Goal: Task Accomplishment & Management: Complete application form

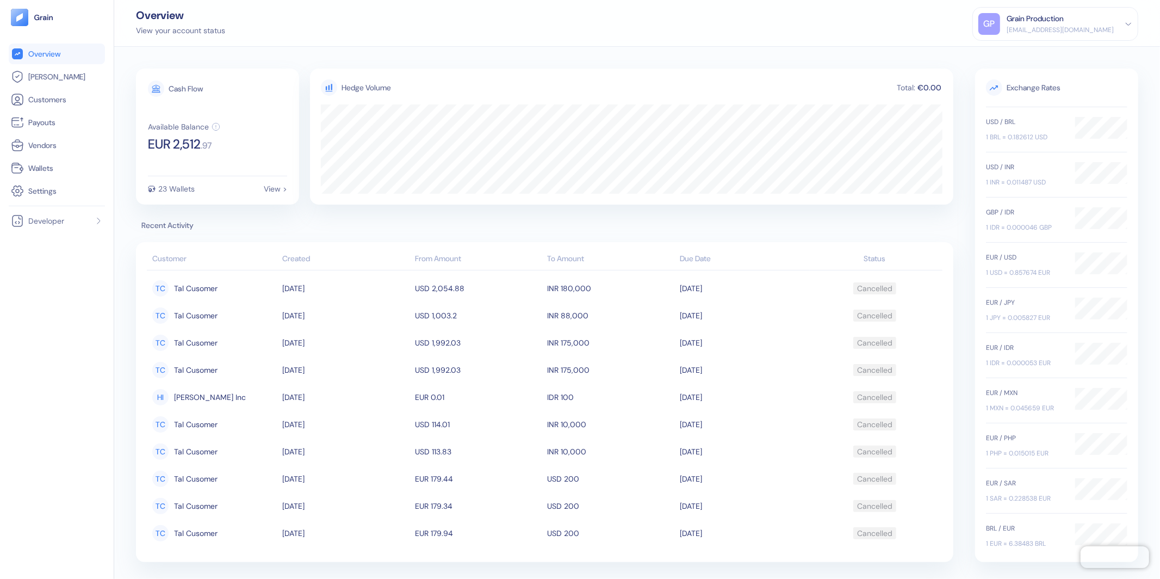
scroll to position [4, 0]
click at [50, 78] on span "[PERSON_NAME]" at bounding box center [56, 76] width 57 height 11
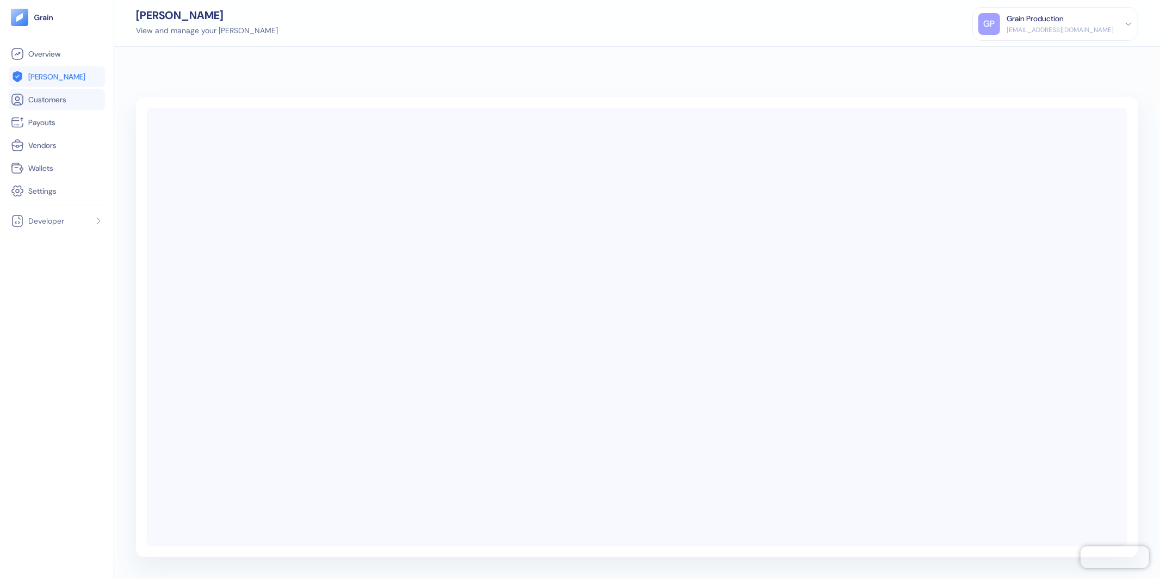
click at [34, 95] on span "Customers" at bounding box center [47, 99] width 38 height 11
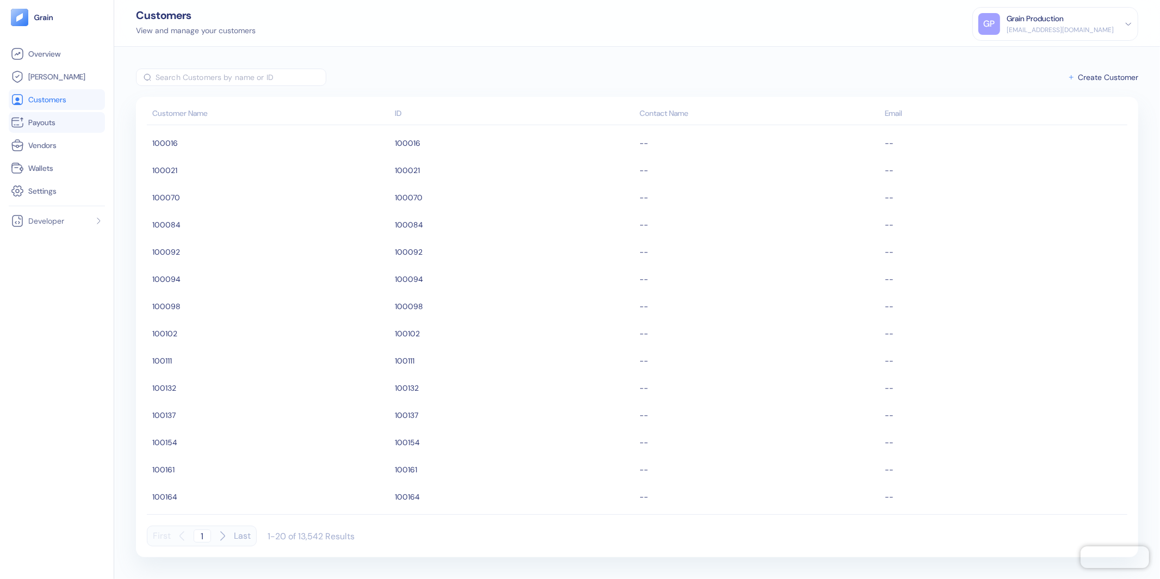
click at [42, 118] on span "Payouts" at bounding box center [41, 122] width 27 height 11
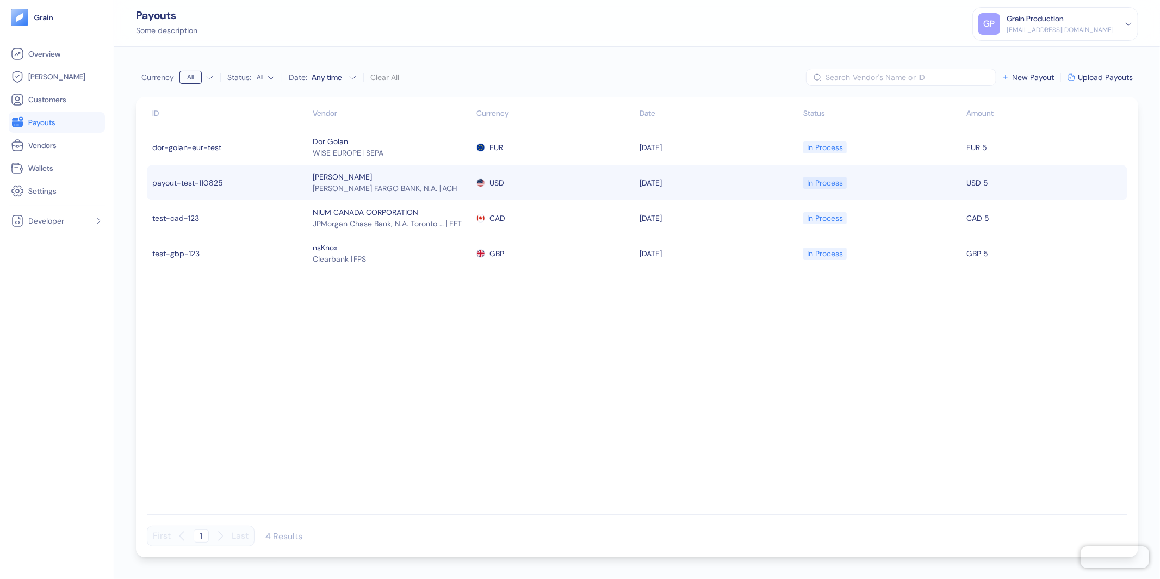
click at [326, 193] on span "[PERSON_NAME] FARGO BANK, N.A." at bounding box center [375, 188] width 125 height 11
click at [270, 178] on td "payout-test-110825" at bounding box center [229, 182] width 164 height 35
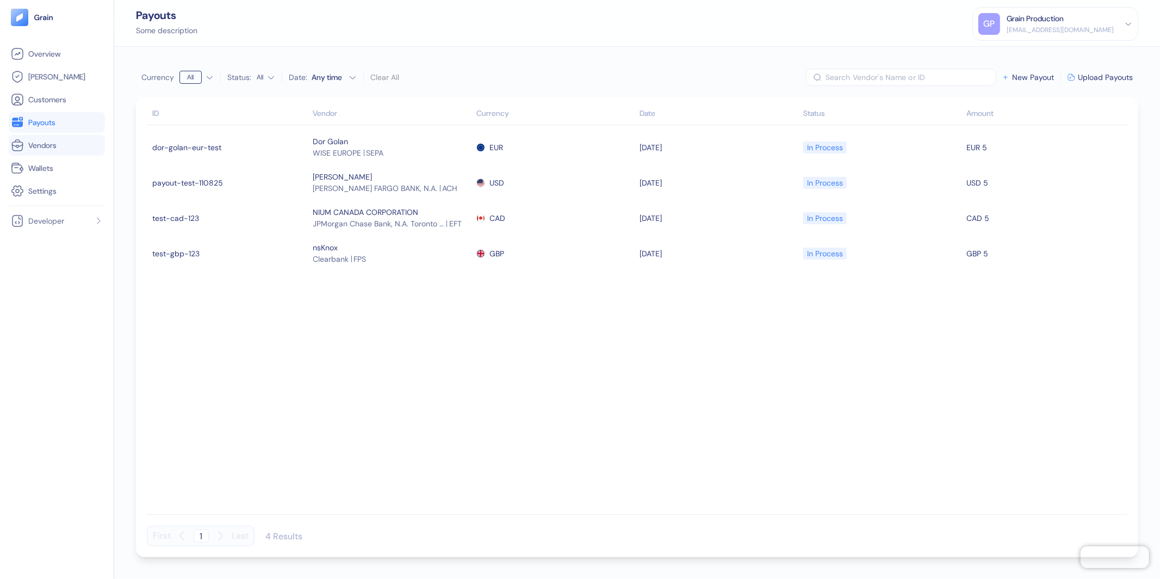
click at [52, 149] on span "Vendors" at bounding box center [42, 145] width 28 height 11
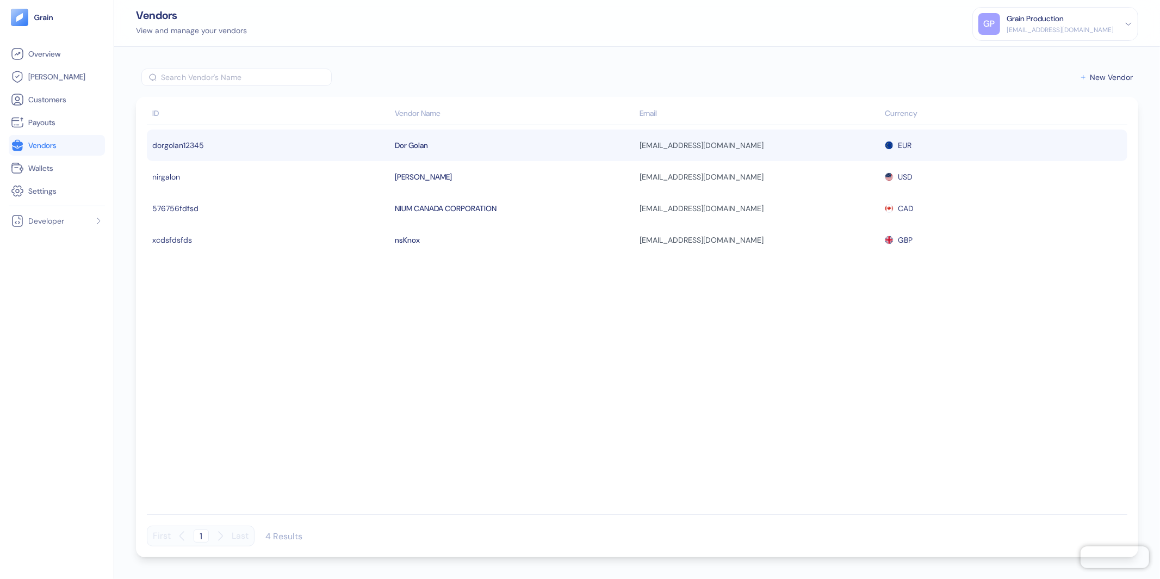
click at [205, 143] on td "dorgolan12345" at bounding box center [269, 145] width 245 height 32
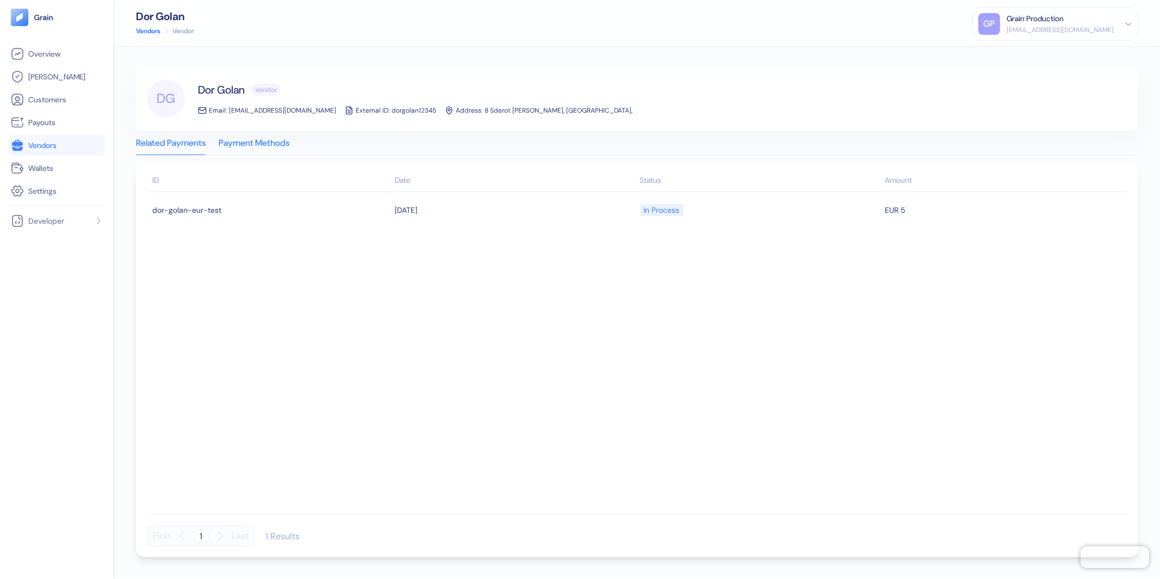
click at [254, 151] on div "Payment Methods" at bounding box center [254, 146] width 71 height 15
click at [289, 189] on button "EUR WISE EUROPE SEPA" at bounding box center [637, 181] width 1003 height 35
click at [300, 176] on button "EUR WISE EUROPE SEPA" at bounding box center [637, 181] width 1003 height 35
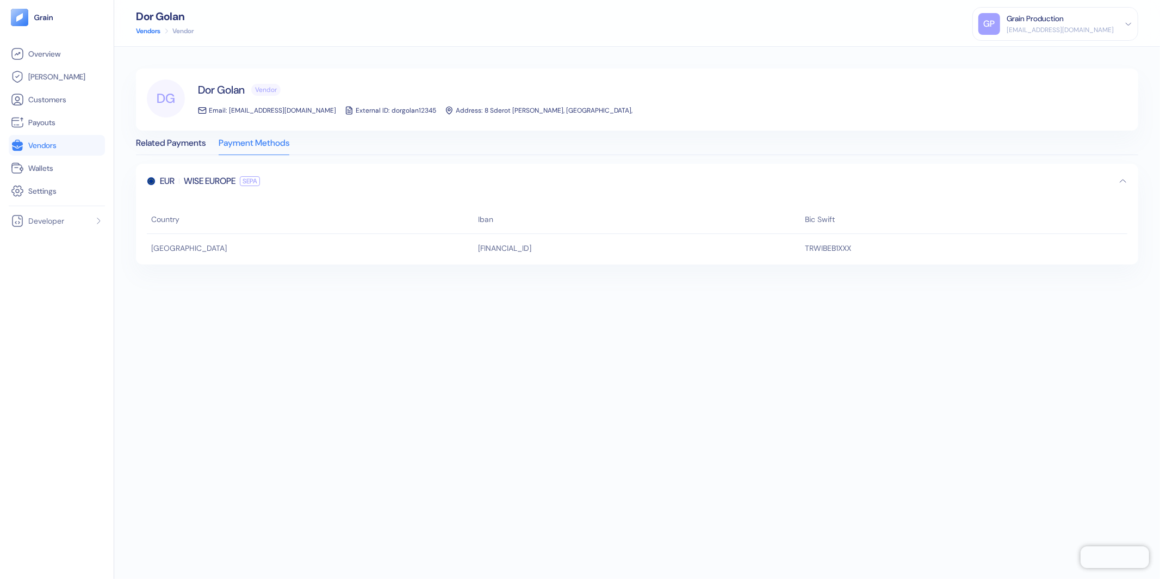
click at [300, 176] on button "EUR WISE EUROPE SEPA" at bounding box center [637, 181] width 1003 height 35
click at [188, 142] on div "Related Payments" at bounding box center [171, 146] width 70 height 15
click at [63, 146] on link "Vendors" at bounding box center [57, 145] width 92 height 13
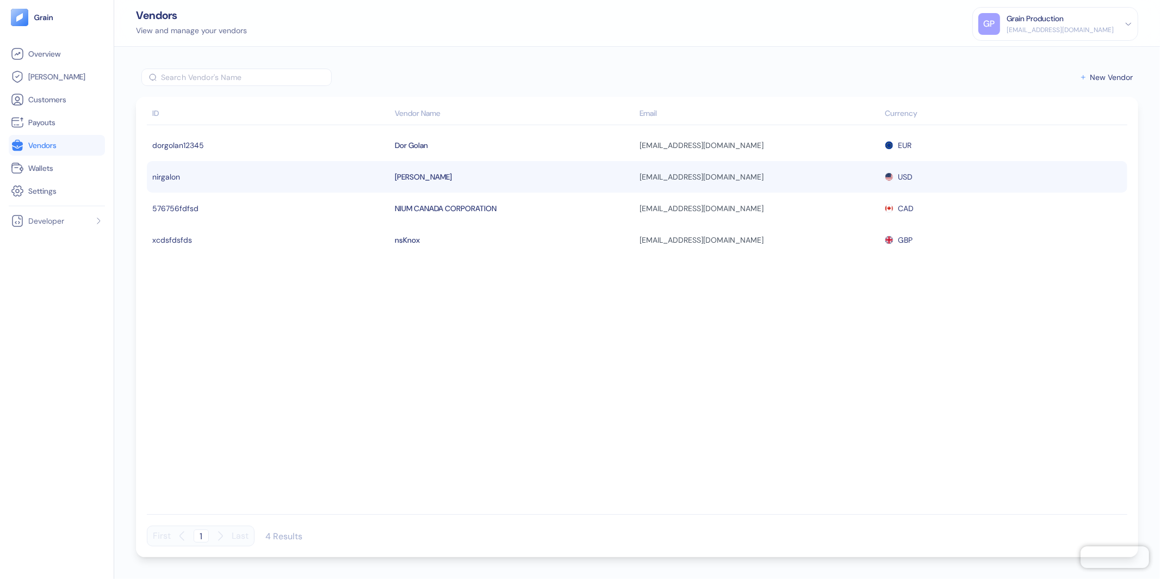
click at [190, 177] on td "nirgalon" at bounding box center [269, 177] width 245 height 32
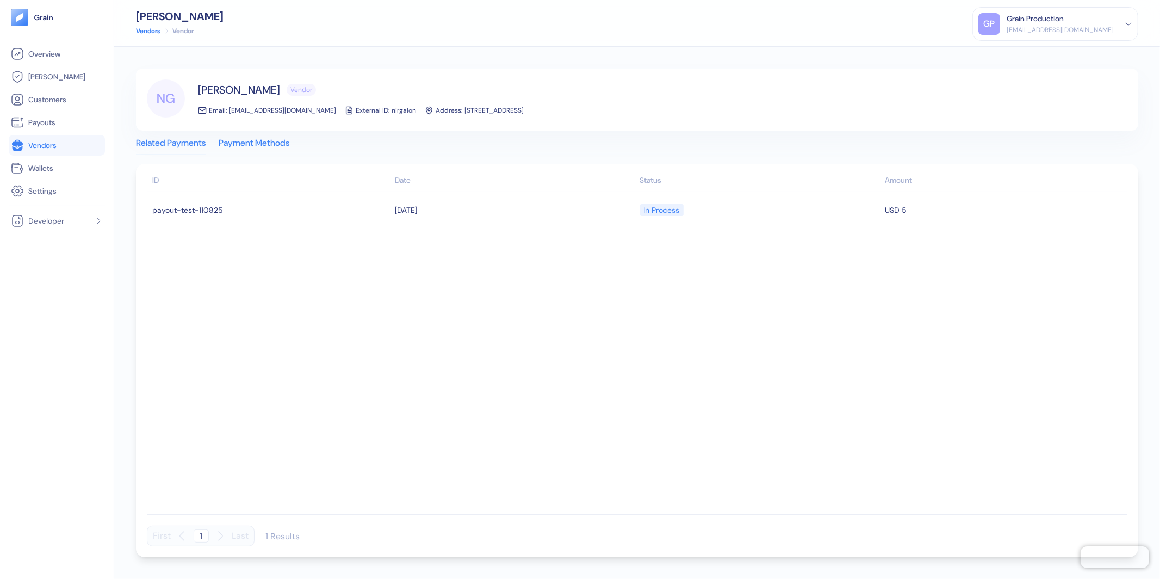
click at [223, 139] on div "Payment Methods" at bounding box center [254, 146] width 71 height 15
click at [176, 143] on div "Related Payments" at bounding box center [171, 146] width 70 height 15
click at [64, 143] on link "Vendors" at bounding box center [57, 145] width 92 height 13
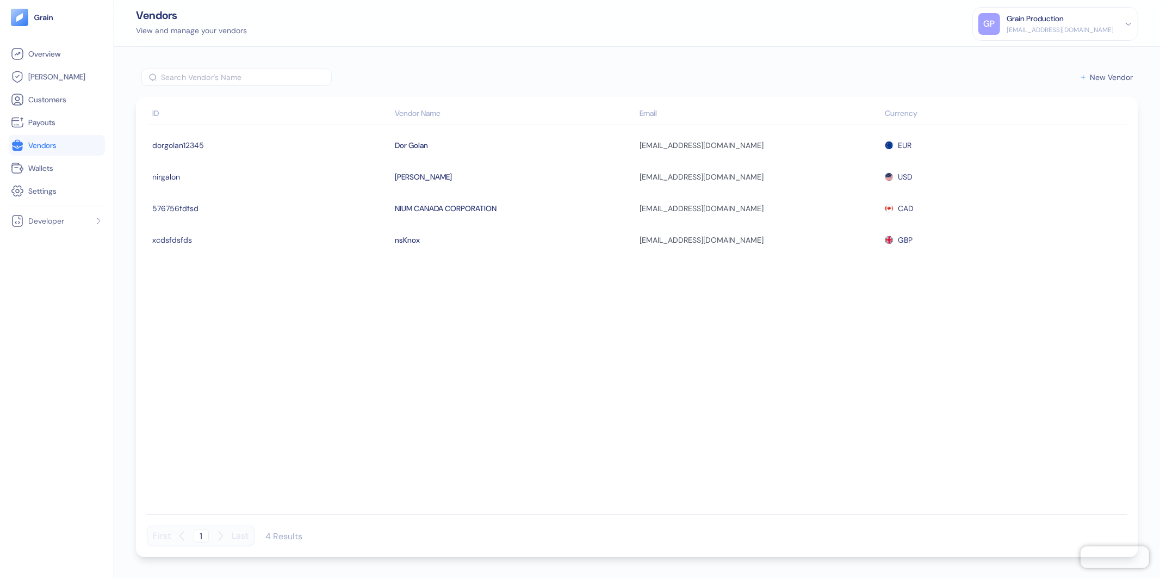
click at [1121, 75] on span "New Vendor" at bounding box center [1111, 77] width 43 height 8
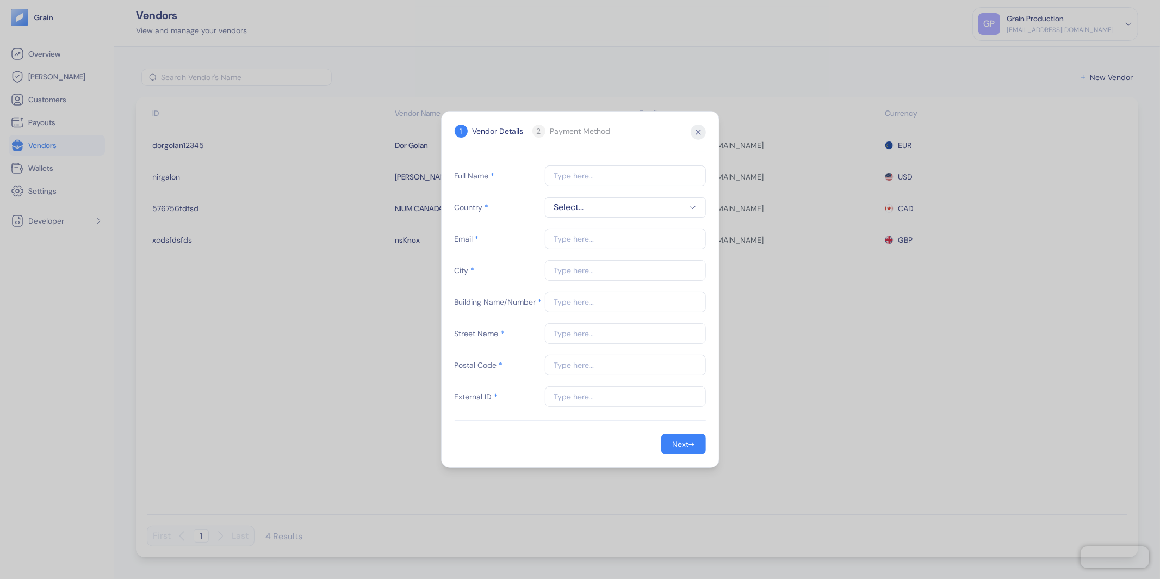
type input "[PERSON_NAME]"
type input "[EMAIL_ADDRESS][DOMAIN_NAME]"
click at [601, 202] on span "Select..." at bounding box center [625, 207] width 143 height 13
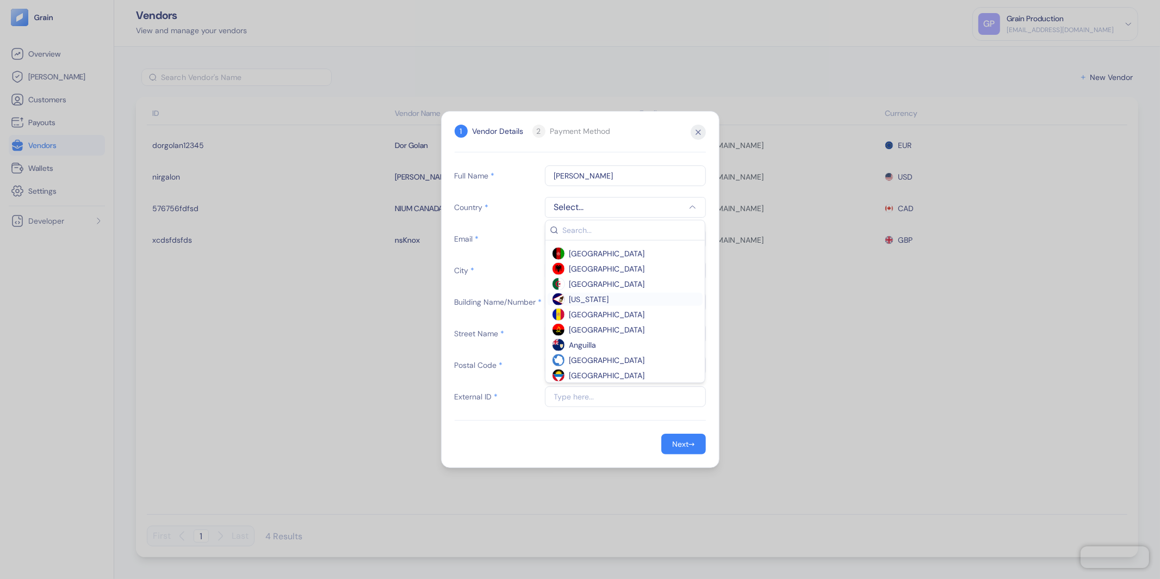
click at [597, 294] on span "[US_STATE]" at bounding box center [590, 299] width 40 height 11
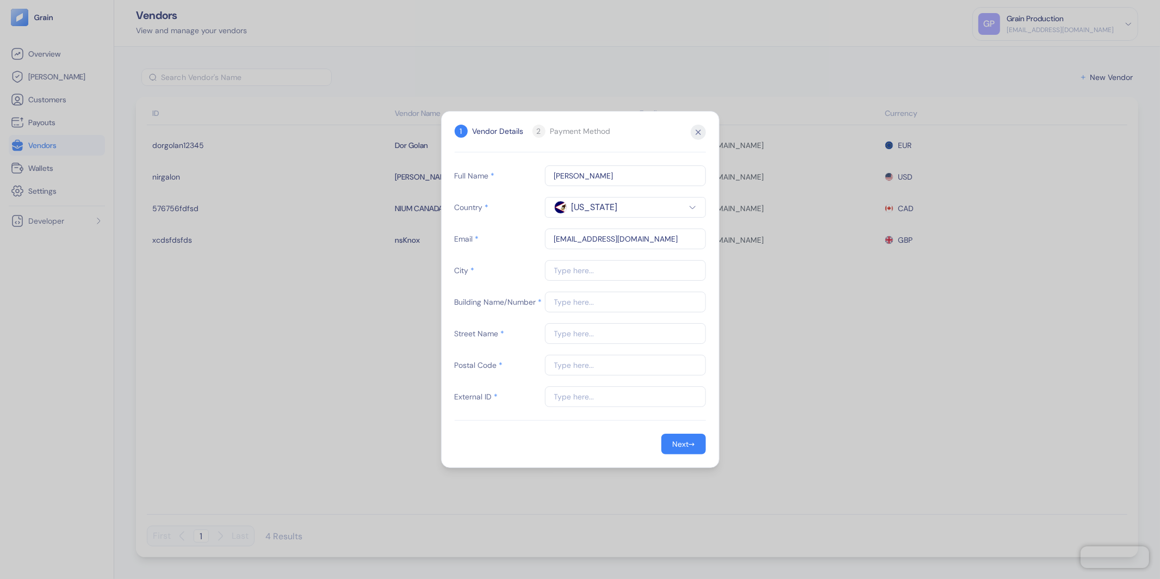
click at [603, 240] on input "[EMAIL_ADDRESS][DOMAIN_NAME]" at bounding box center [625, 238] width 161 height 21
drag, startPoint x: 638, startPoint y: 240, endPoint x: 547, endPoint y: 237, distance: 91.5
click at [547, 237] on input "[EMAIL_ADDRESS][DOMAIN_NAME]" at bounding box center [625, 238] width 161 height 21
click at [571, 271] on input "text" at bounding box center [625, 270] width 161 height 21
type input "[GEOGRAPHIC_DATA]"
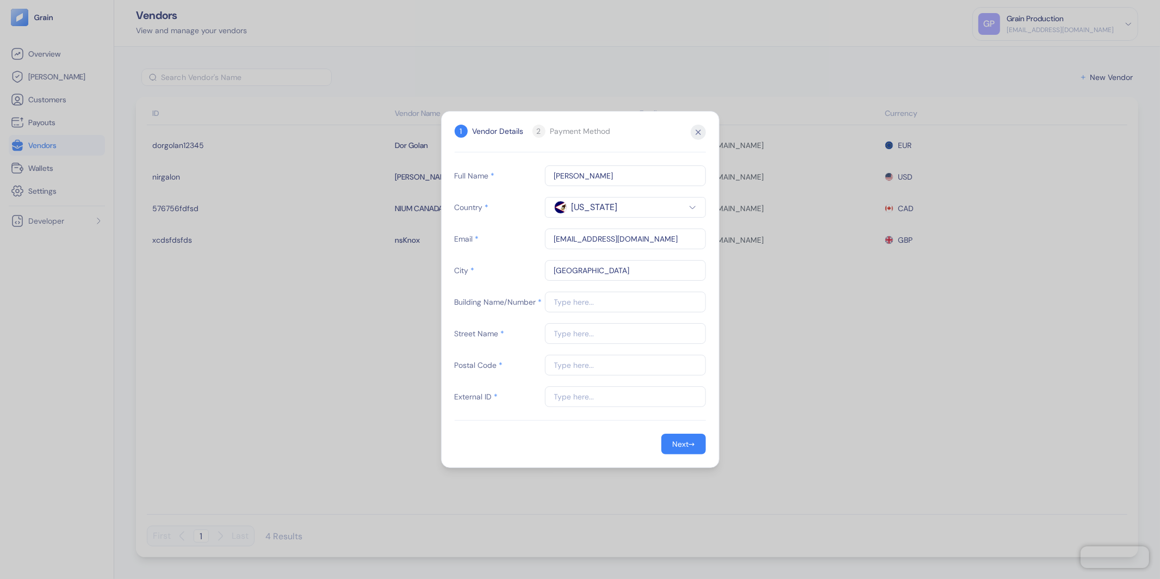
click at [532, 302] on span "Building Name/Number" at bounding box center [496, 301] width 82 height 11
click at [564, 302] on input "text" at bounding box center [625, 302] width 161 height 21
type input "1"
click at [560, 335] on input "text" at bounding box center [625, 333] width 161 height 21
type input "1"
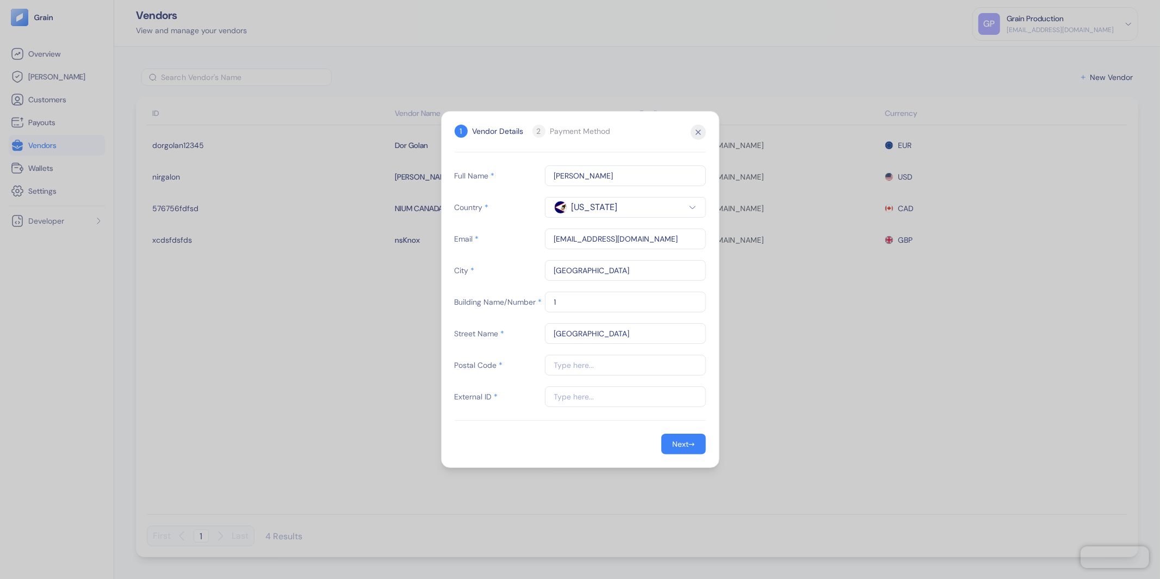
type input "[GEOGRAPHIC_DATA]"
click at [595, 266] on input "[GEOGRAPHIC_DATA]" at bounding box center [625, 270] width 161 height 21
click at [594, 271] on input "[GEOGRAPHIC_DATA]" at bounding box center [625, 270] width 161 height 21
type input "[GEOGRAPHIC_DATA]"
click at [598, 237] on input "[EMAIL_ADDRESS][DOMAIN_NAME]" at bounding box center [625, 238] width 161 height 21
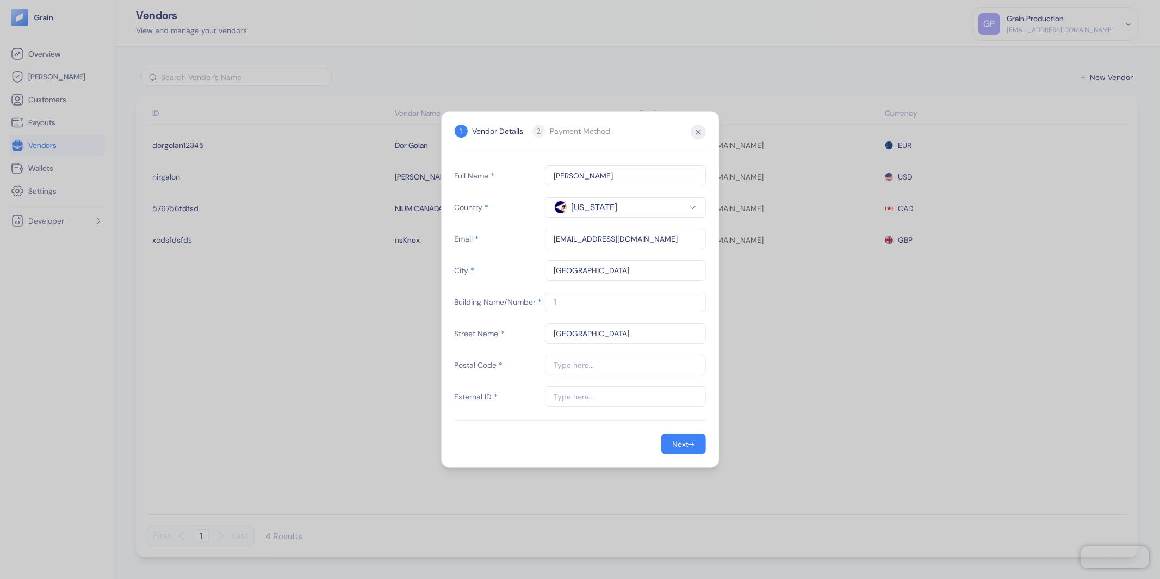
drag, startPoint x: 635, startPoint y: 242, endPoint x: 515, endPoint y: 240, distance: 120.2
click at [517, 240] on div "Email * [EMAIL_ADDRESS][DOMAIN_NAME]" at bounding box center [580, 238] width 251 height 21
type input "S"
type input "[EMAIL_ADDRESS][DOMAIN_NAME]"
click at [586, 366] on input "text" at bounding box center [625, 365] width 161 height 21
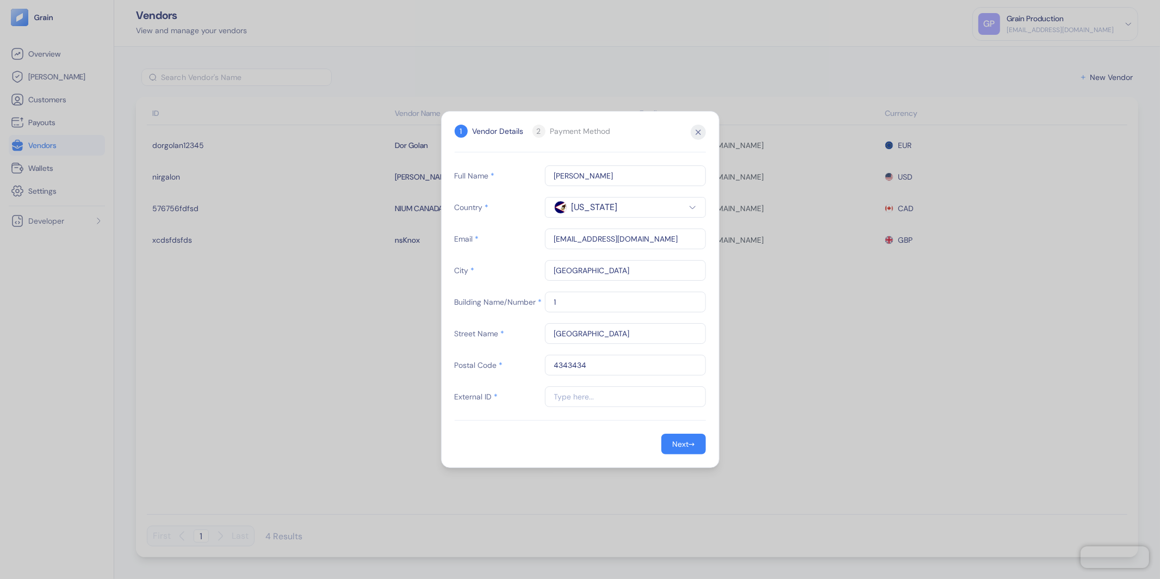
type input "4343434"
click at [521, 427] on form "Full Name * [PERSON_NAME] Country * [US_STATE] Email * [EMAIL_ADDRESS][DOMAIN_N…" at bounding box center [580, 309] width 251 height 289
click at [569, 402] on input "text" at bounding box center [625, 396] width 161 height 21
type input "4343434"
click at [673, 443] on div "Next" at bounding box center [680, 444] width 16 height 8
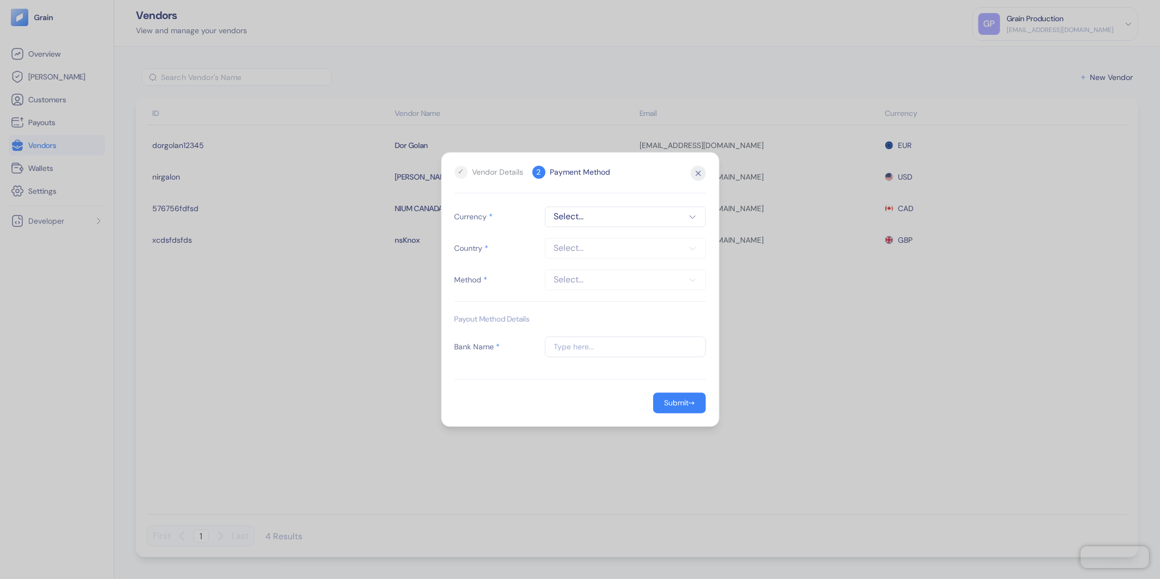
click at [572, 218] on span "Select..." at bounding box center [625, 217] width 143 height 13
click at [580, 309] on span "EUR" at bounding box center [574, 309] width 14 height 11
click at [588, 257] on button "Select..." at bounding box center [625, 248] width 161 height 21
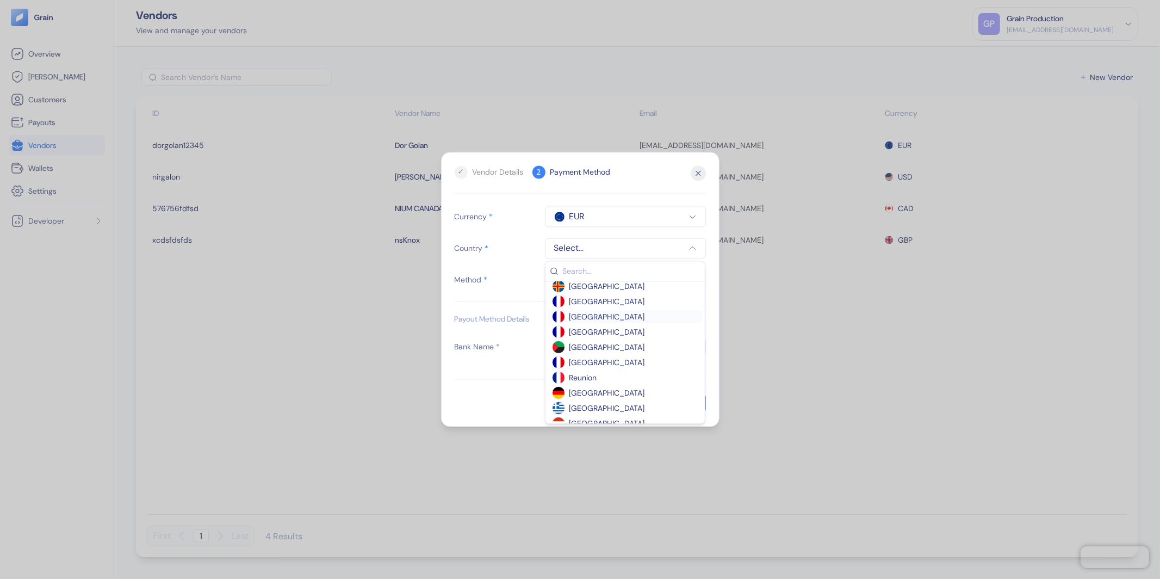
scroll to position [182, 0]
click at [582, 370] on span "[GEOGRAPHIC_DATA]" at bounding box center [608, 371] width 76 height 11
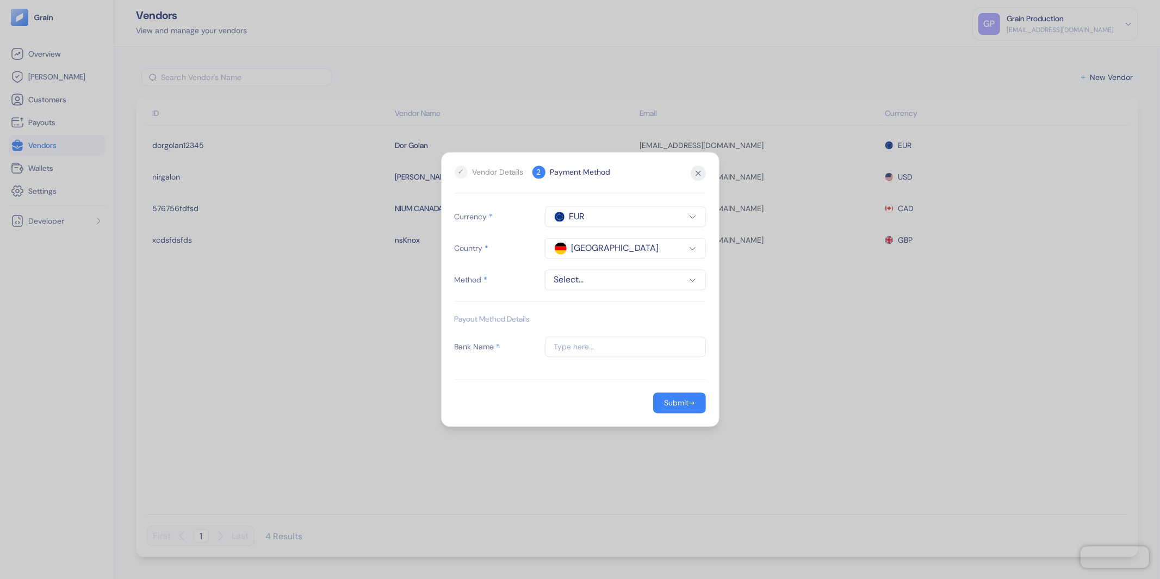
click at [594, 275] on span "Select..." at bounding box center [625, 280] width 143 height 13
click at [567, 327] on span "SEPA" at bounding box center [625, 326] width 147 height 11
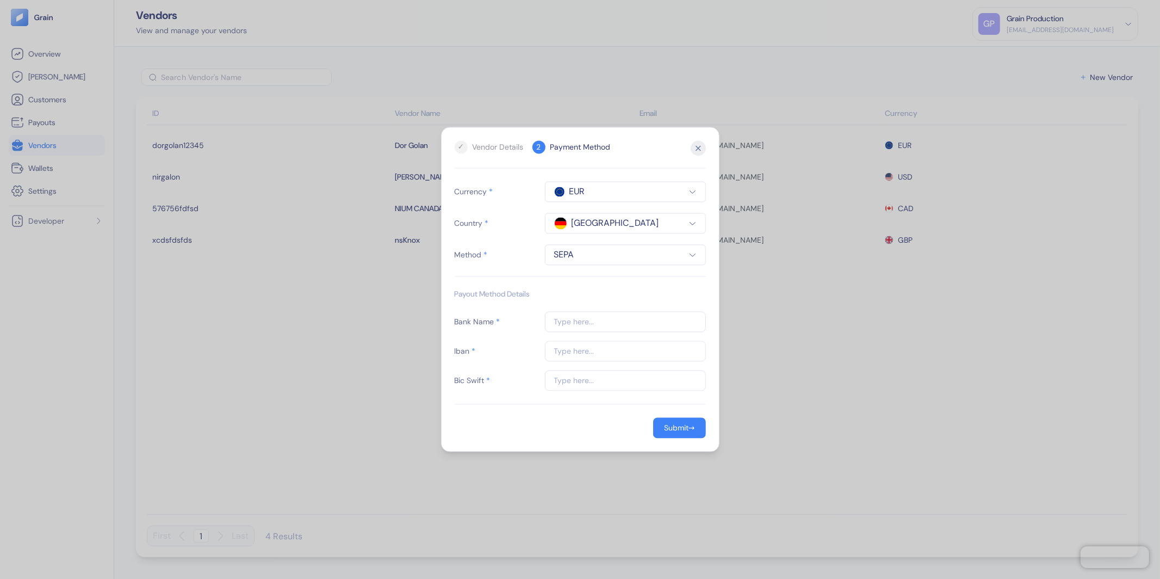
click at [574, 189] on span "EUR" at bounding box center [578, 192] width 16 height 13
click at [577, 335] on span "USD" at bounding box center [574, 329] width 15 height 11
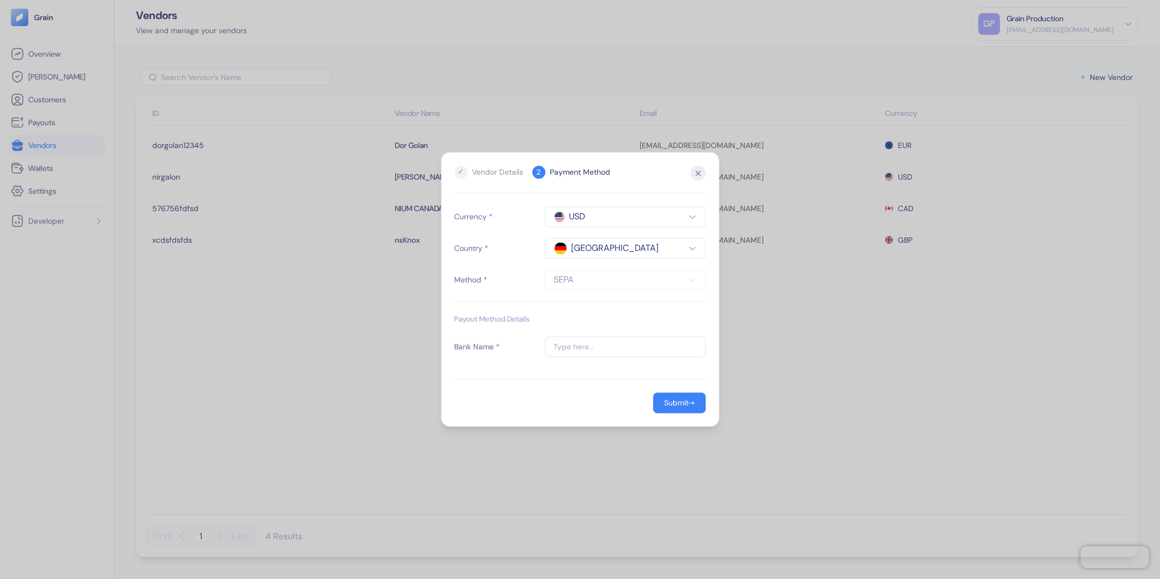
click at [583, 248] on span "[GEOGRAPHIC_DATA]" at bounding box center [616, 248] width 88 height 13
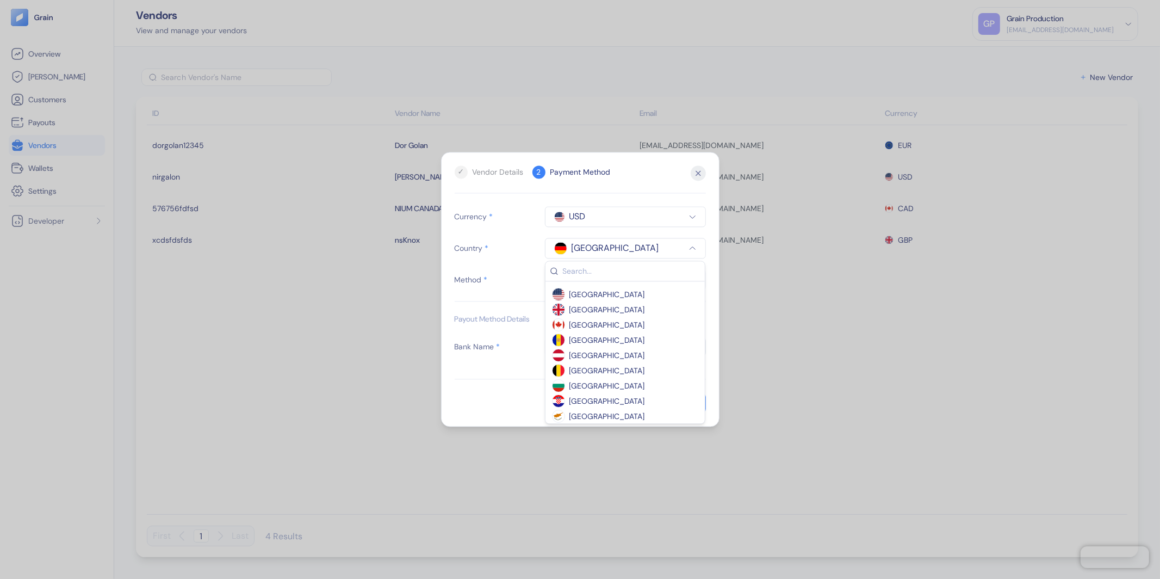
click at [590, 372] on span "[GEOGRAPHIC_DATA]" at bounding box center [608, 370] width 76 height 11
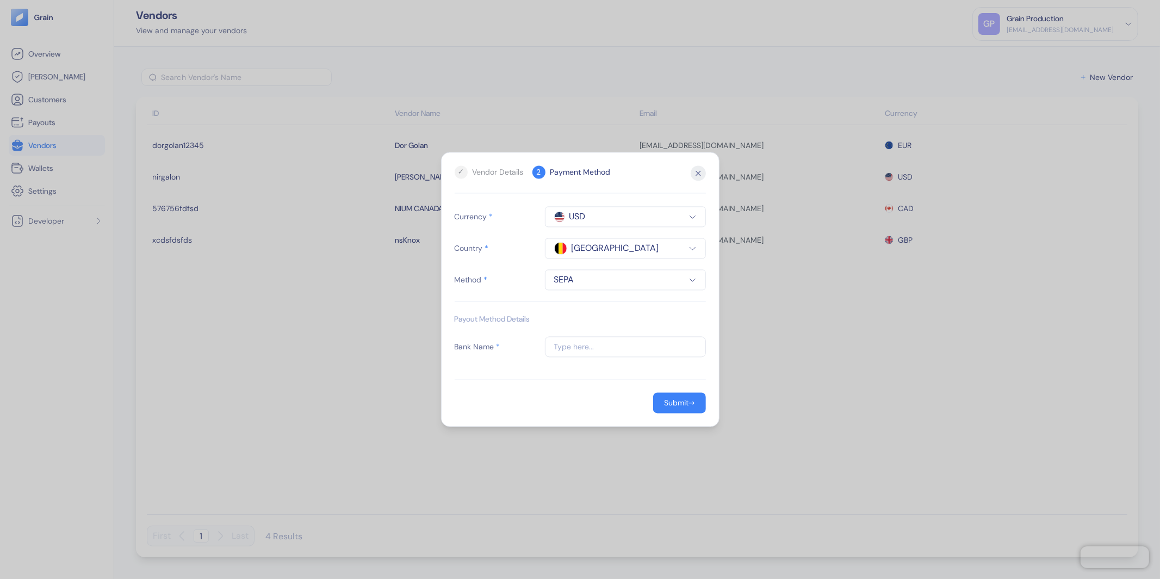
click at [594, 282] on span "SEPA" at bounding box center [625, 280] width 143 height 13
click at [579, 329] on span "swift" at bounding box center [625, 326] width 147 height 11
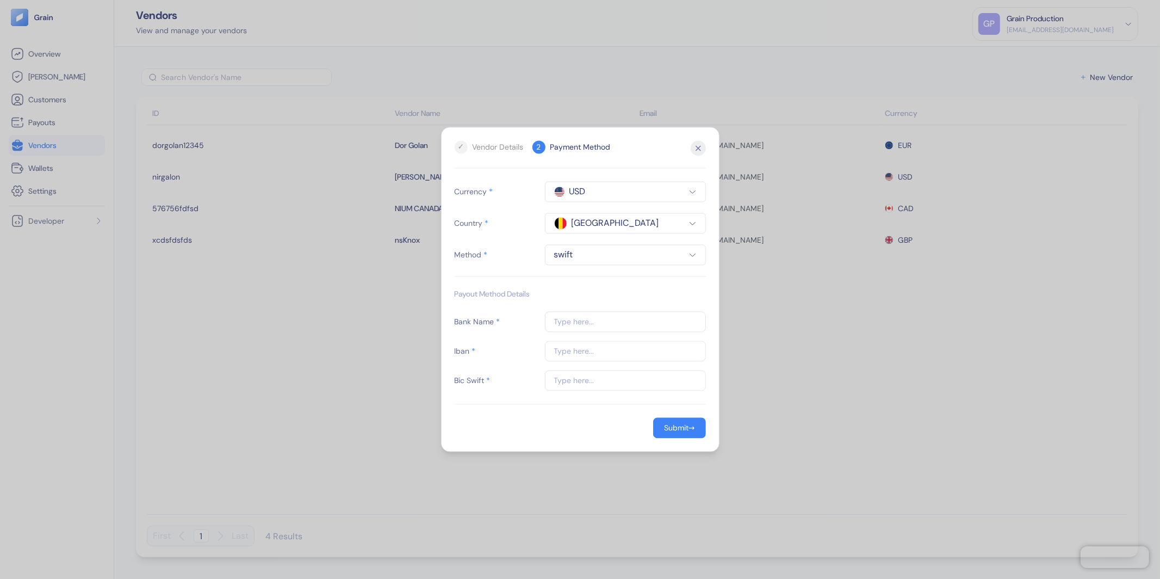
click at [596, 195] on span "USD" at bounding box center [625, 192] width 143 height 13
click at [591, 263] on div "CAD" at bounding box center [593, 268] width 82 height 11
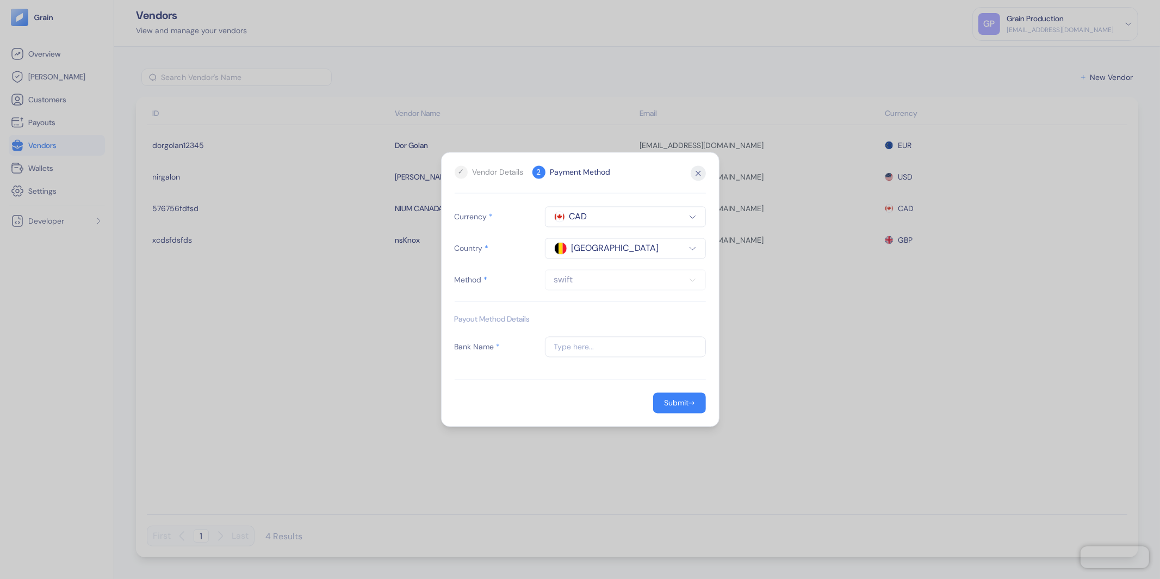
click at [590, 250] on span "[GEOGRAPHIC_DATA]" at bounding box center [616, 248] width 88 height 13
click at [584, 293] on span "[GEOGRAPHIC_DATA]" at bounding box center [608, 294] width 76 height 11
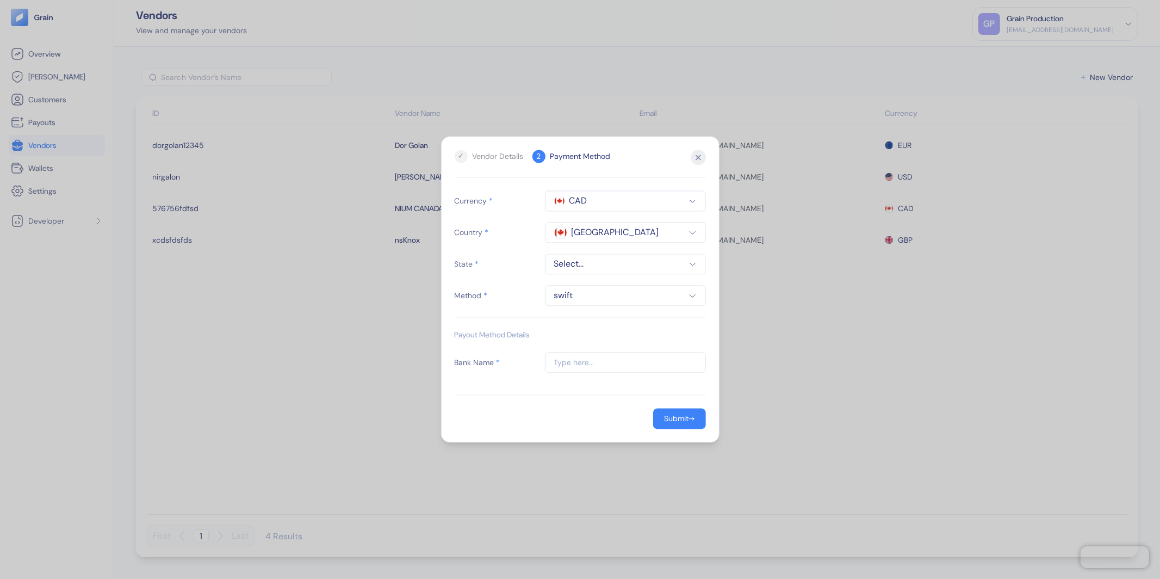
click at [583, 266] on span "Select..." at bounding box center [625, 264] width 143 height 13
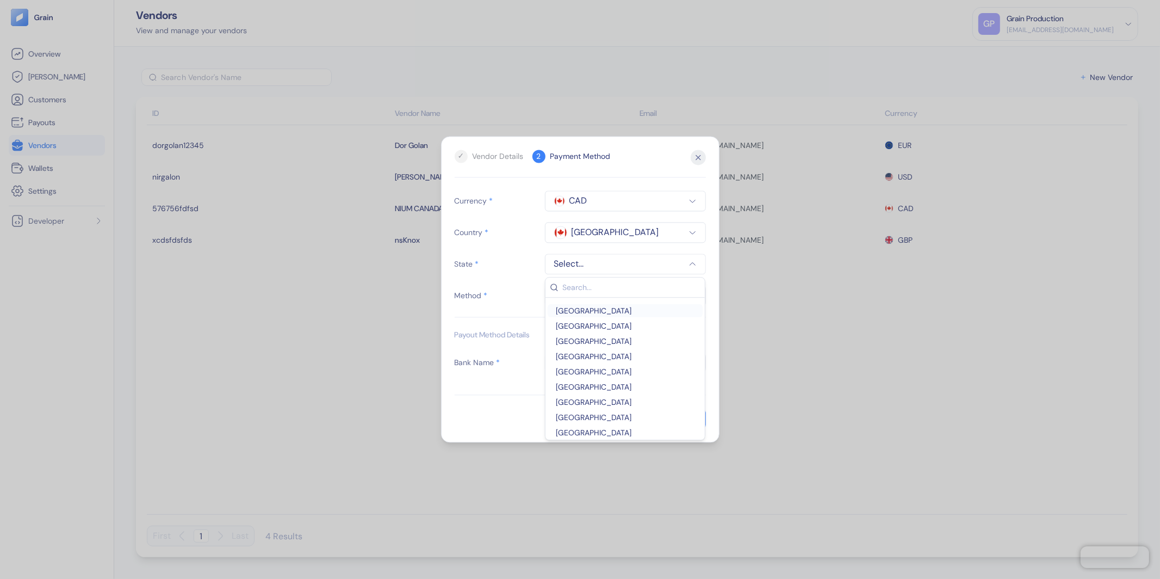
click at [588, 314] on div "[GEOGRAPHIC_DATA]" at bounding box center [594, 310] width 84 height 11
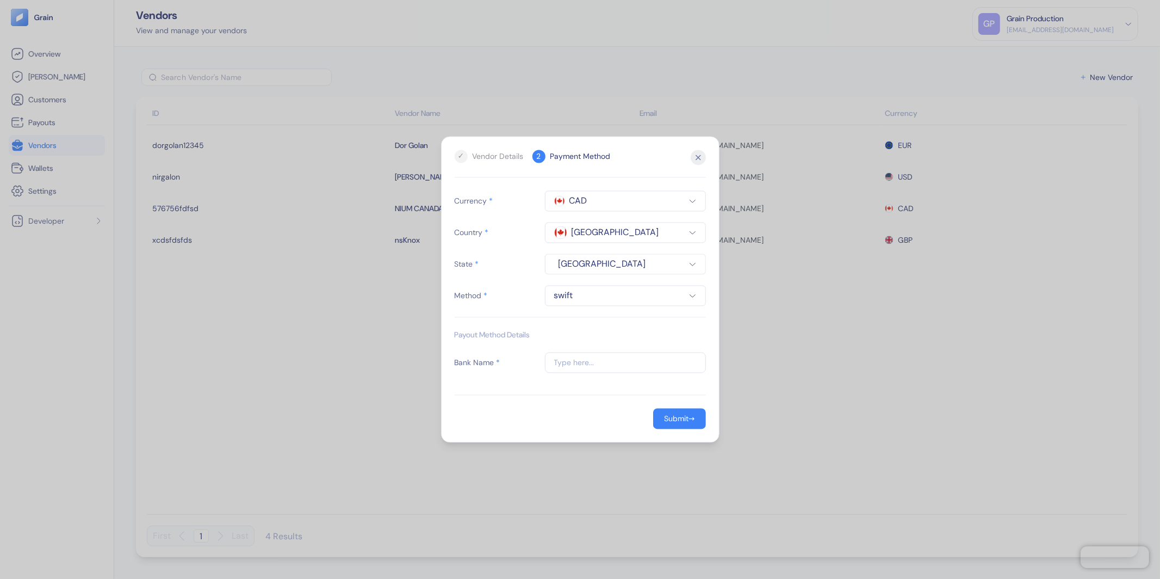
click at [581, 297] on span "swift" at bounding box center [625, 295] width 143 height 13
click at [566, 343] on span "EFT" at bounding box center [625, 342] width 147 height 11
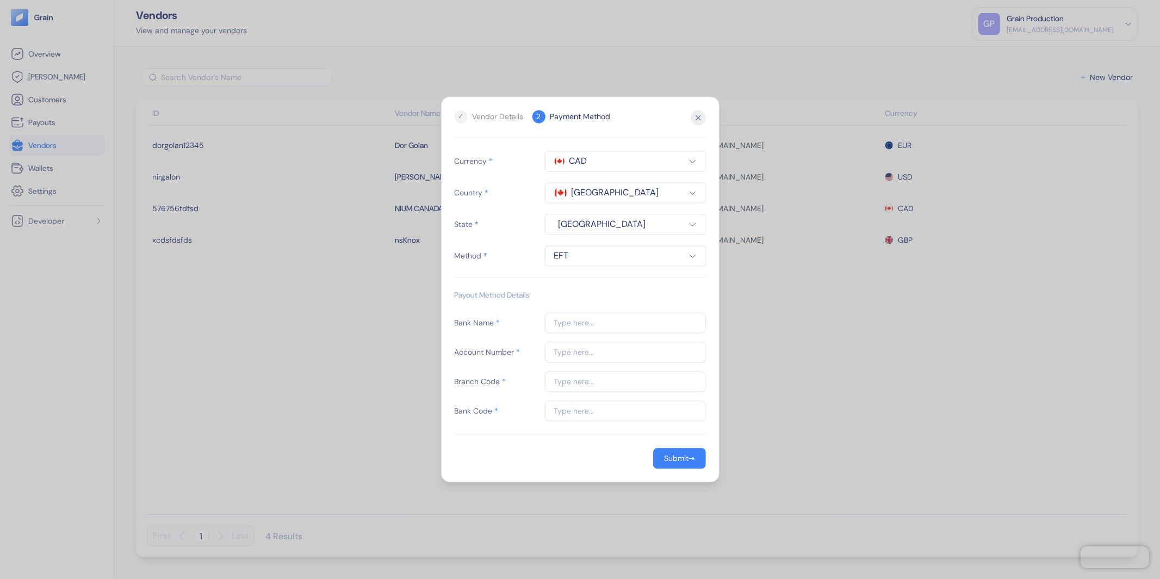
click at [648, 324] on input "text" at bounding box center [625, 323] width 161 height 21
click at [640, 165] on span "CAD" at bounding box center [625, 161] width 143 height 13
click at [614, 280] on div "SGD" at bounding box center [593, 284] width 82 height 11
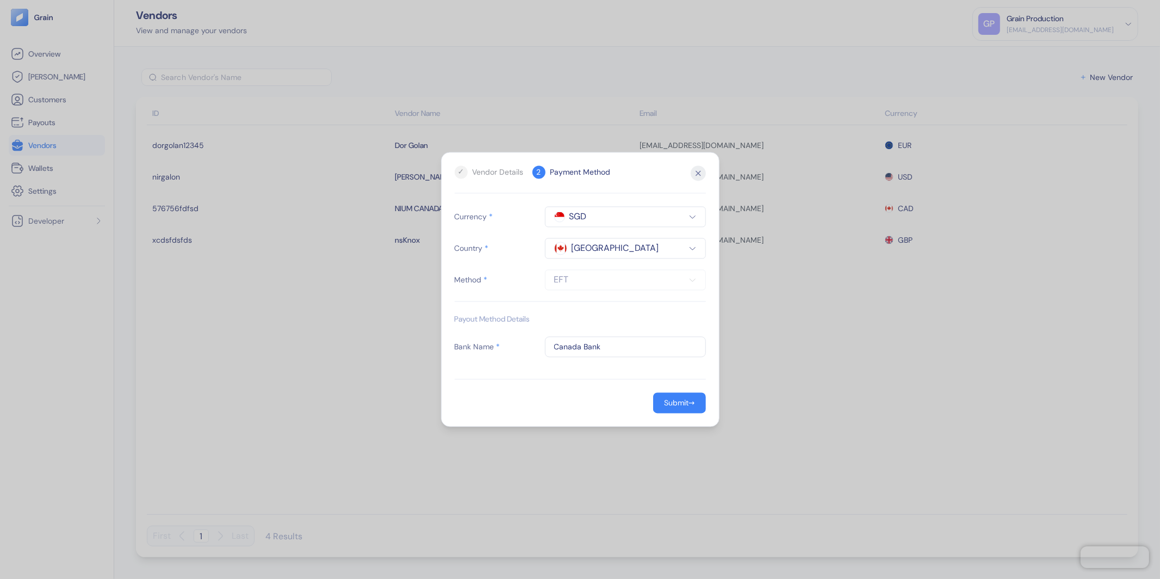
click at [602, 247] on span "[GEOGRAPHIC_DATA]" at bounding box center [616, 248] width 88 height 13
click at [592, 293] on span "[GEOGRAPHIC_DATA]" at bounding box center [608, 294] width 76 height 11
click at [590, 277] on span "EFT" at bounding box center [625, 280] width 143 height 13
click at [589, 321] on span "IBG" at bounding box center [625, 326] width 147 height 11
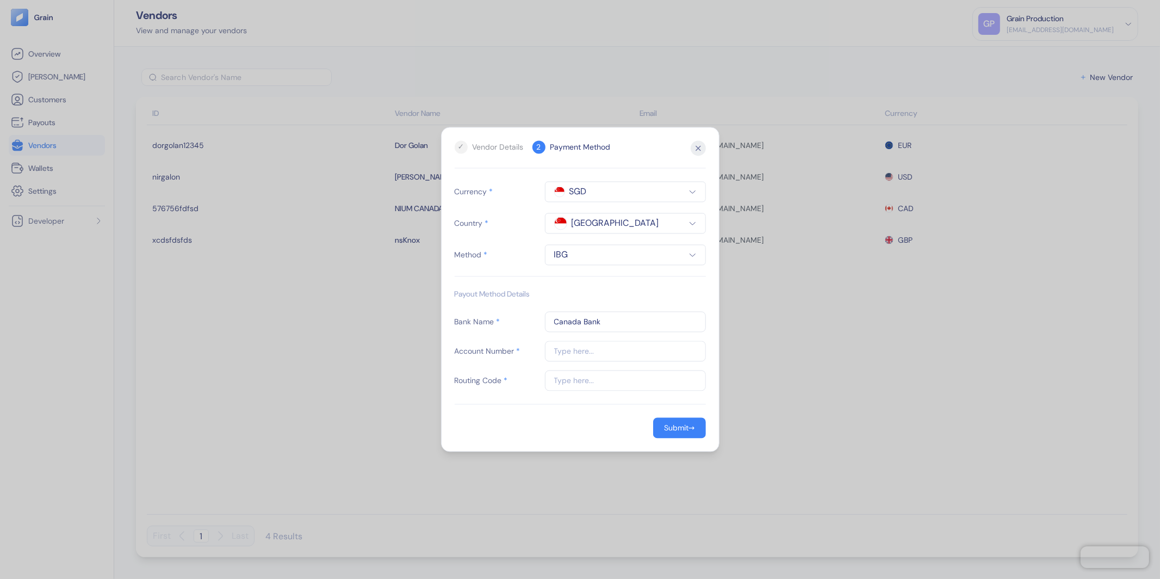
drag, startPoint x: 582, startPoint y: 322, endPoint x: 531, endPoint y: 319, distance: 51.2
click at [531, 319] on div "Bank Name * Canada Bank" at bounding box center [580, 322] width 251 height 21
type input "Singapore Bank"
click at [559, 353] on input "text" at bounding box center [625, 351] width 161 height 21
type input "111111111"
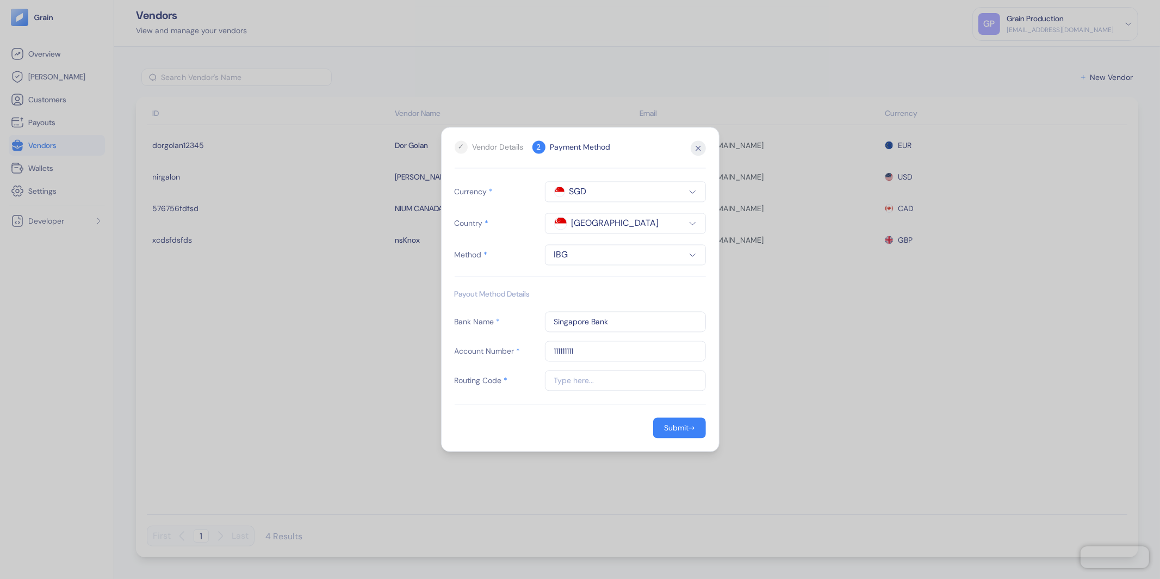
drag, startPoint x: 514, startPoint y: 416, endPoint x: 554, endPoint y: 399, distance: 43.6
click at [515, 416] on form "Currency * SGD Country * Singapore Method * IBG Payout Method Details Bank Name…" at bounding box center [580, 310] width 251 height 257
click at [566, 381] on input "text" at bounding box center [625, 380] width 161 height 21
click at [667, 424] on div "Submit" at bounding box center [676, 428] width 24 height 8
click at [584, 381] on input "111111111" at bounding box center [625, 380] width 161 height 21
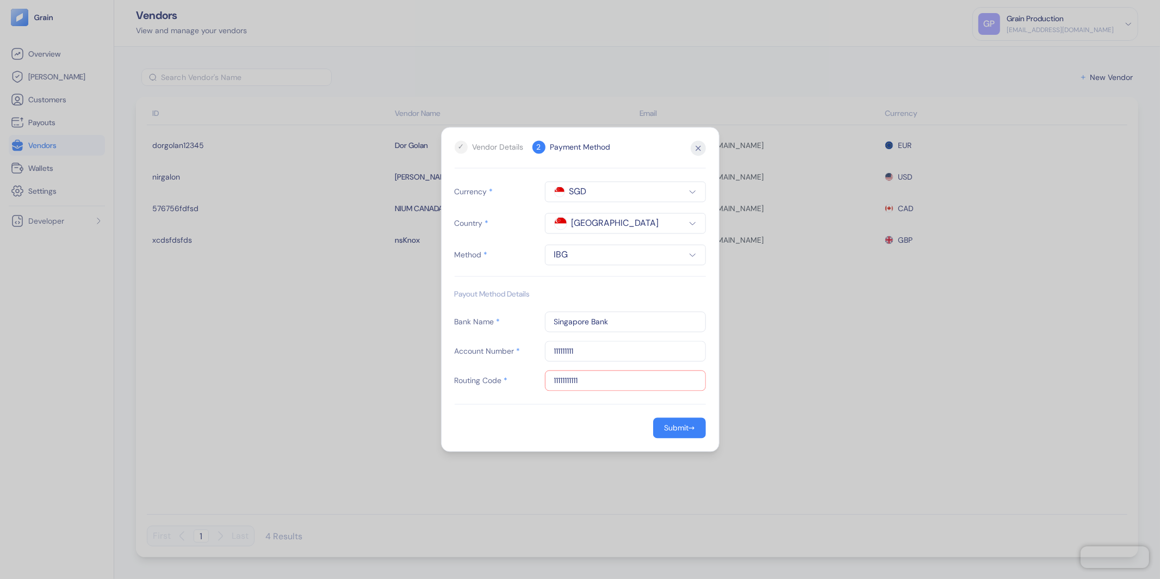
type input "11111111111"
click at [585, 354] on input "111111111" at bounding box center [625, 351] width 161 height 21
type input "11111111111"
click at [664, 425] on div "Submit" at bounding box center [676, 428] width 24 height 8
drag, startPoint x: 585, startPoint y: 381, endPoint x: 514, endPoint y: 376, distance: 70.9
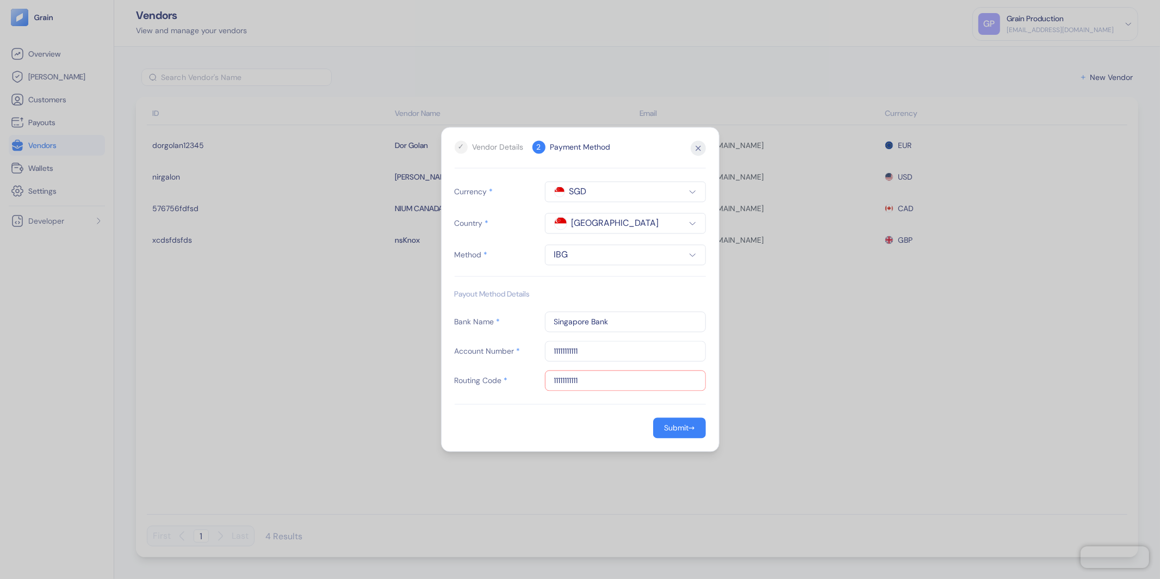
click at [514, 376] on div "Routing Code * 11111111111 Routing code must be exactly 9 digits" at bounding box center [580, 380] width 251 height 21
type input "123456789"
click at [579, 354] on input "11111111111" at bounding box center [625, 351] width 161 height 21
paste input "23456789"
click at [669, 429] on div "Submit" at bounding box center [676, 428] width 24 height 8
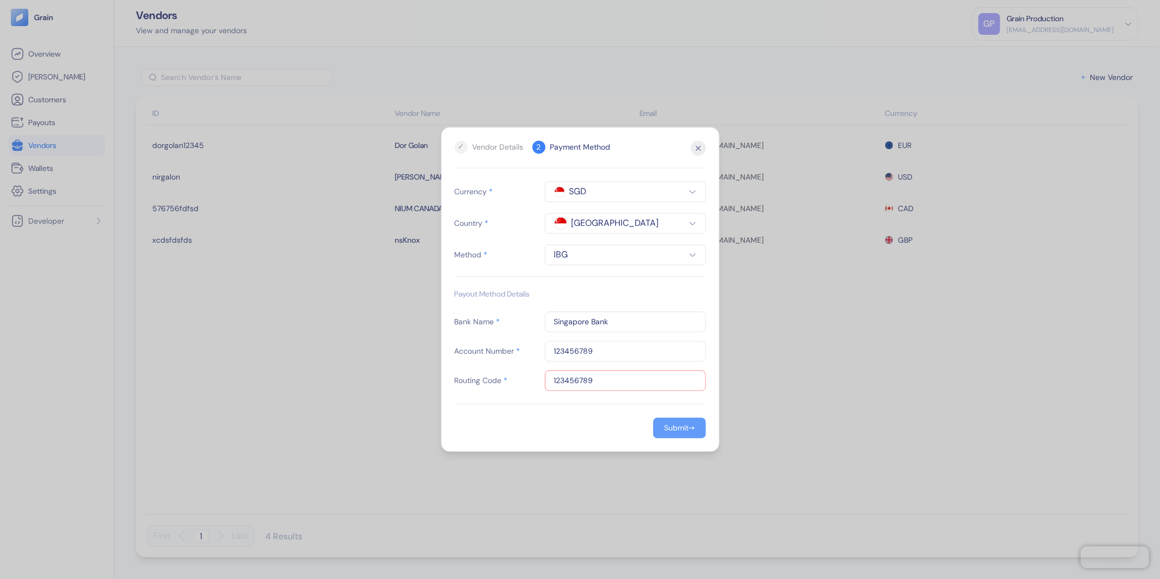
click at [667, 429] on div "Submit" at bounding box center [676, 428] width 24 height 8
drag, startPoint x: 530, startPoint y: 347, endPoint x: 490, endPoint y: 341, distance: 41.2
click at [490, 341] on div "Account Number * 123456789" at bounding box center [580, 351] width 251 height 21
type input "12345678912345"
drag, startPoint x: 504, startPoint y: 432, endPoint x: 510, endPoint y: 429, distance: 6.6
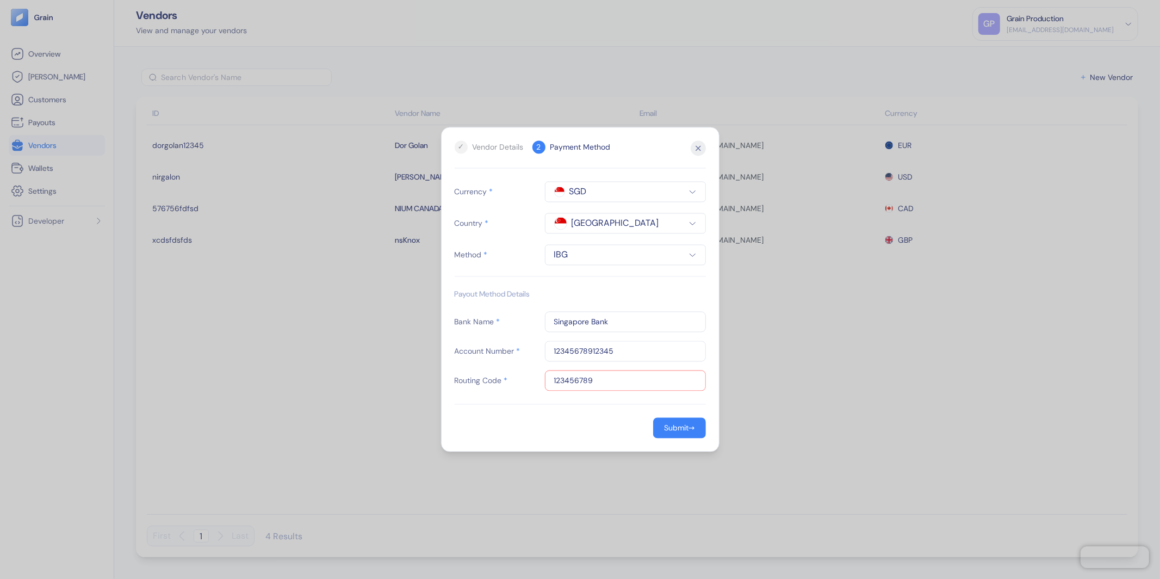
click at [505, 432] on div "Submit →" at bounding box center [580, 428] width 251 height 21
drag, startPoint x: 566, startPoint y: 382, endPoint x: 583, endPoint y: 382, distance: 17.4
click at [566, 382] on input "123456789" at bounding box center [625, 380] width 161 height 21
drag, startPoint x: 577, startPoint y: 380, endPoint x: 520, endPoint y: 374, distance: 57.4
click at [520, 374] on div "Routing Code * 123456789 Routing code must be exactly 9 digits" at bounding box center [580, 380] width 251 height 21
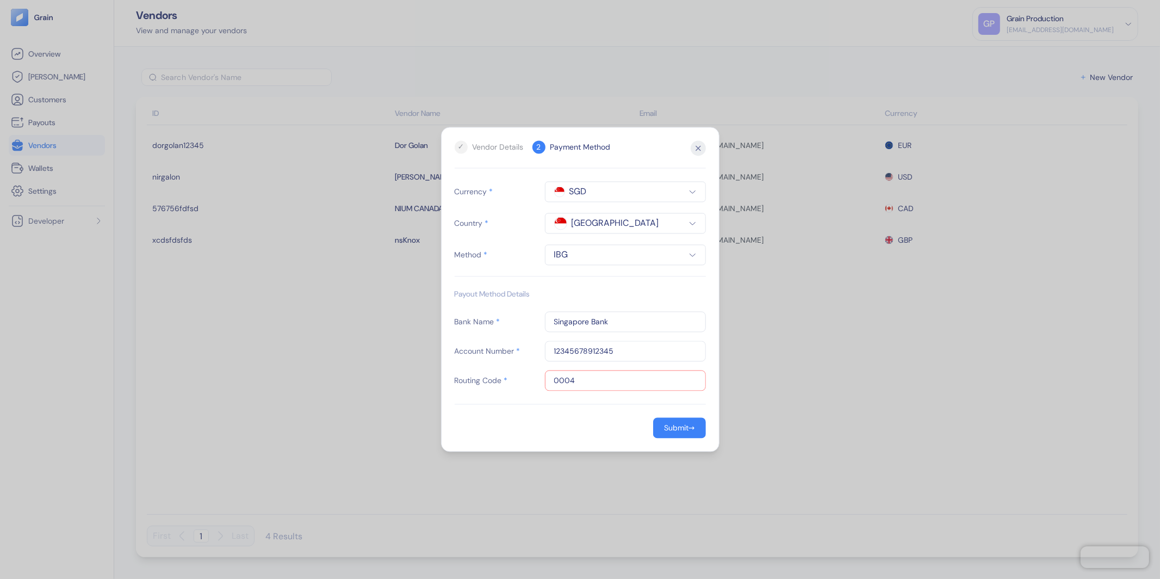
drag, startPoint x: 563, startPoint y: 423, endPoint x: 627, endPoint y: 431, distance: 64.7
click at [568, 423] on div "Submit →" at bounding box center [580, 428] width 251 height 21
click at [671, 431] on div "Submit" at bounding box center [676, 428] width 24 height 8
drag, startPoint x: 582, startPoint y: 378, endPoint x: 523, endPoint y: 375, distance: 58.3
click at [523, 375] on div "Routing Code * 0004 Routing code must be exactly 9 digits" at bounding box center [580, 380] width 251 height 21
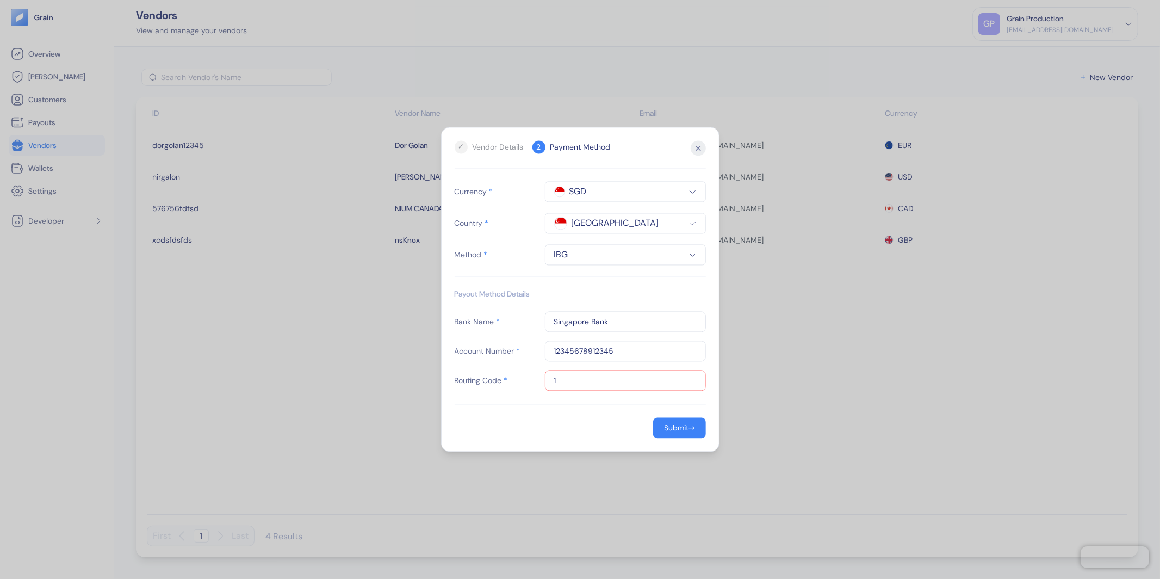
click at [589, 387] on input "1" at bounding box center [625, 380] width 161 height 21
drag, startPoint x: 566, startPoint y: 419, endPoint x: 572, endPoint y: 415, distance: 7.1
click at [566, 418] on div "Submit →" at bounding box center [580, 428] width 251 height 21
drag, startPoint x: 570, startPoint y: 379, endPoint x: 528, endPoint y: 380, distance: 41.4
click at [528, 380] on div "Routing Code * 1 Routing code must be exactly 9 digits" at bounding box center [580, 380] width 251 height 21
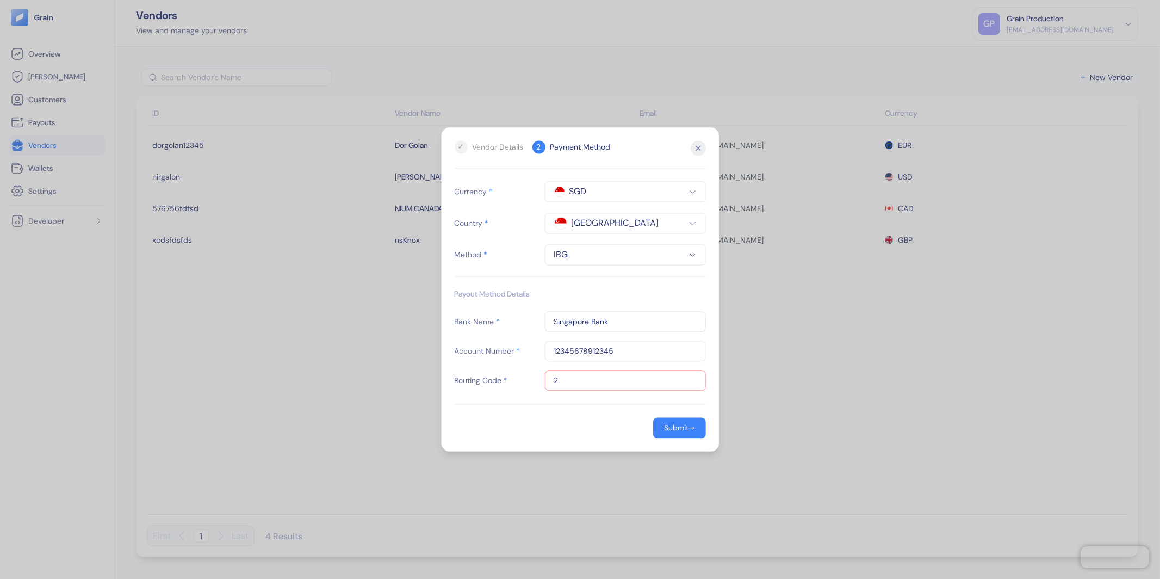
drag, startPoint x: 565, startPoint y: 403, endPoint x: 574, endPoint y: 398, distance: 10.7
click at [565, 403] on form "Currency * SGD Country * Singapore Method * IBG Payout Method Details Bank Name…" at bounding box center [580, 310] width 251 height 257
drag, startPoint x: 537, startPoint y: 379, endPoint x: 530, endPoint y: 379, distance: 6.6
click at [528, 379] on div "Routing Code * 2 Routing code must be exactly 9 digits" at bounding box center [580, 380] width 251 height 21
drag, startPoint x: 579, startPoint y: 408, endPoint x: 583, endPoint y: 403, distance: 6.6
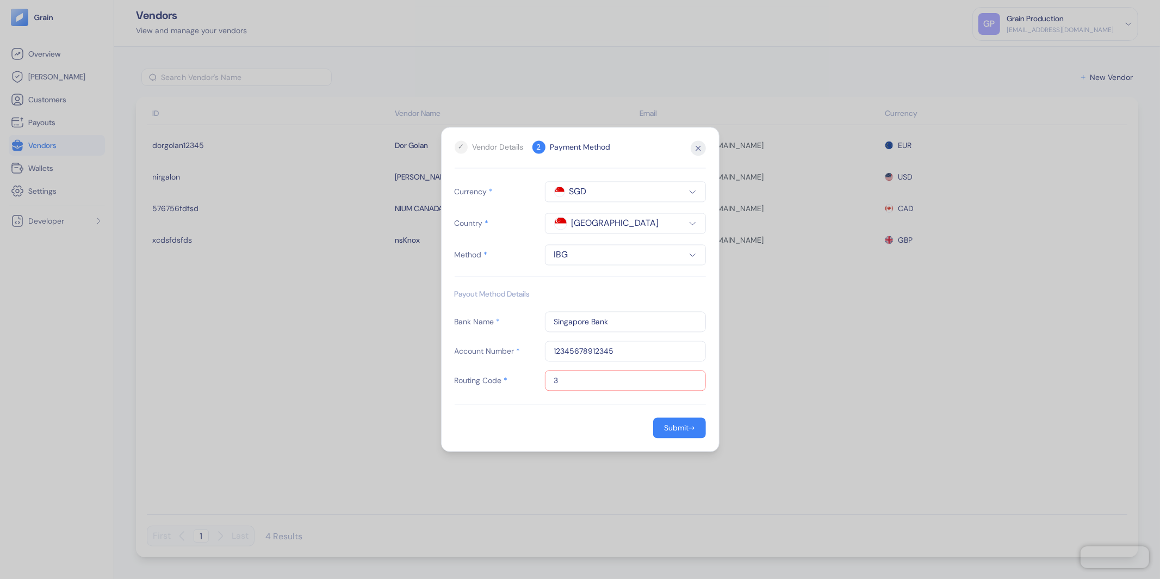
click at [580, 407] on form "Currency * SGD Country * Singapore Method * IBG Payout Method Details Bank Name…" at bounding box center [580, 310] width 251 height 257
drag, startPoint x: 569, startPoint y: 382, endPoint x: 523, endPoint y: 380, distance: 45.7
click at [523, 380] on div "Routing Code * 3 Routing code must be exactly 9 digits" at bounding box center [580, 380] width 251 height 21
type input "1234455"
click at [678, 429] on div "Submit" at bounding box center [676, 428] width 24 height 8
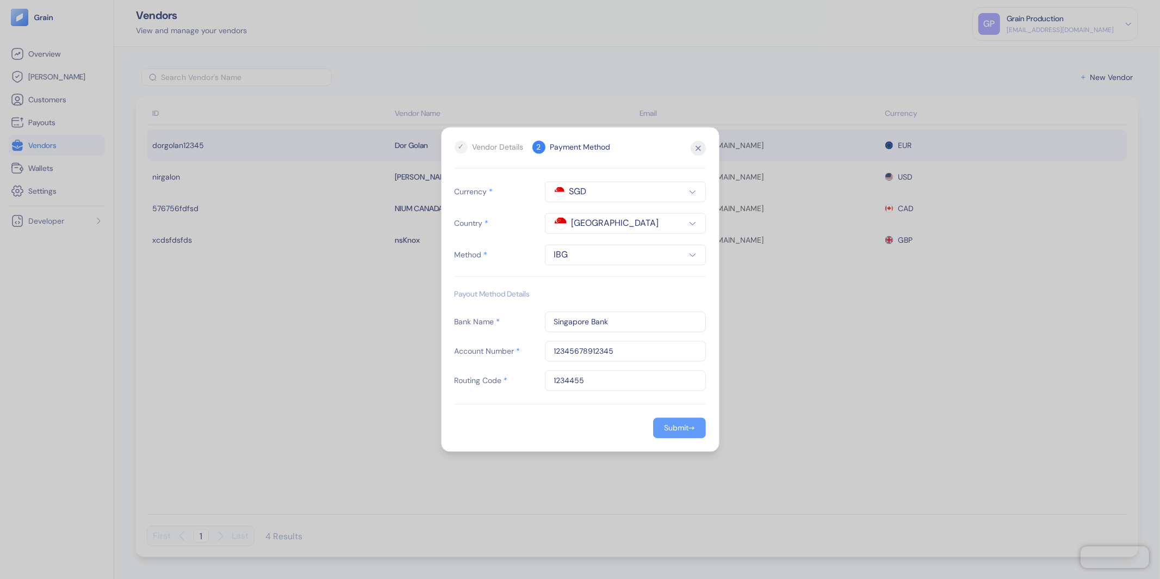
click at [700, 146] on icon "button" at bounding box center [698, 148] width 4 height 4
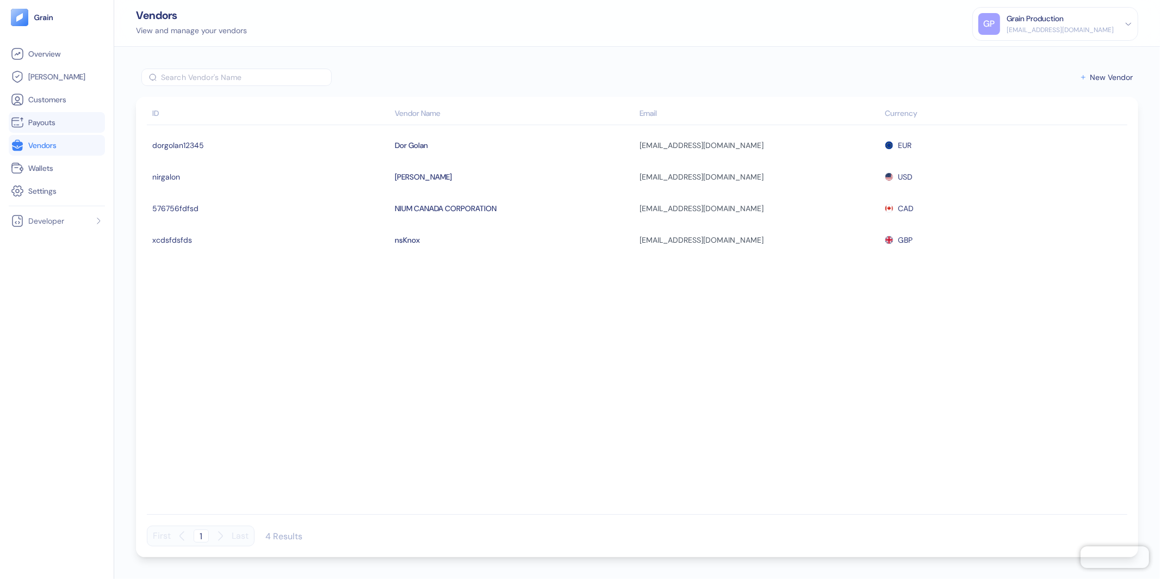
click at [44, 121] on span "Payouts" at bounding box center [41, 122] width 27 height 11
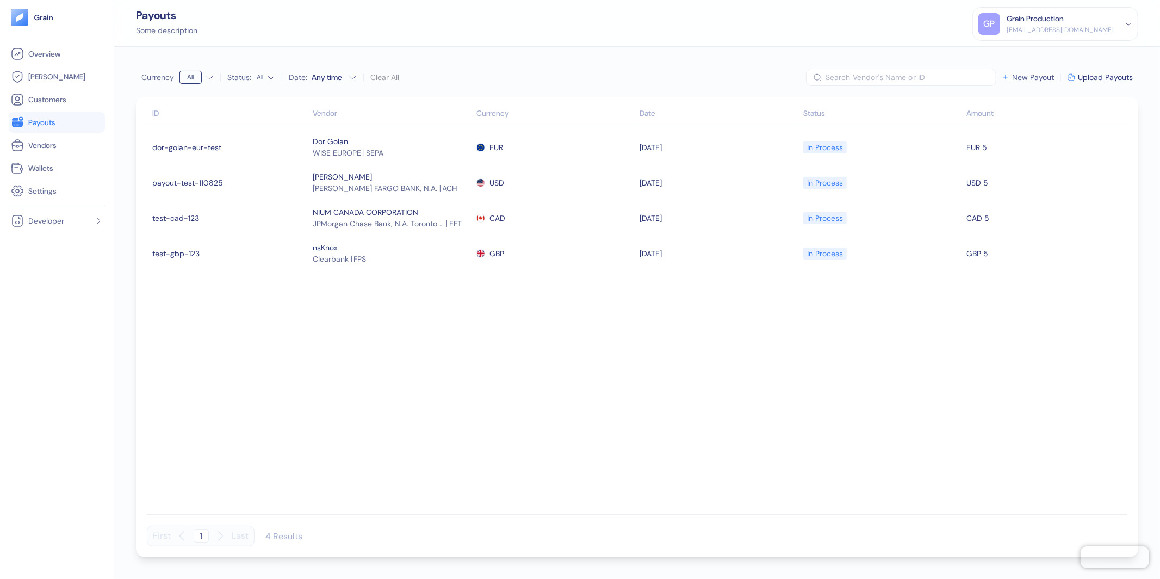
click at [1034, 73] on span "New Payout" at bounding box center [1033, 77] width 42 height 8
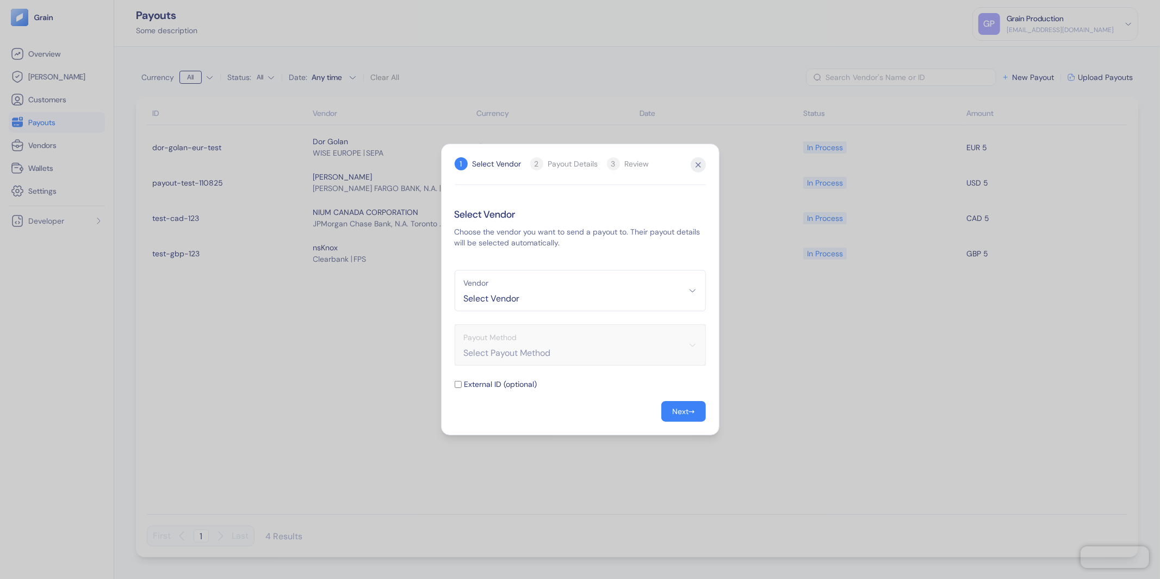
click at [682, 293] on span "Select Vendor" at bounding box center [580, 298] width 233 height 13
click at [556, 360] on span "[PERSON_NAME]" at bounding box center [580, 362] width 237 height 11
click at [672, 409] on div "Next" at bounding box center [680, 411] width 16 height 8
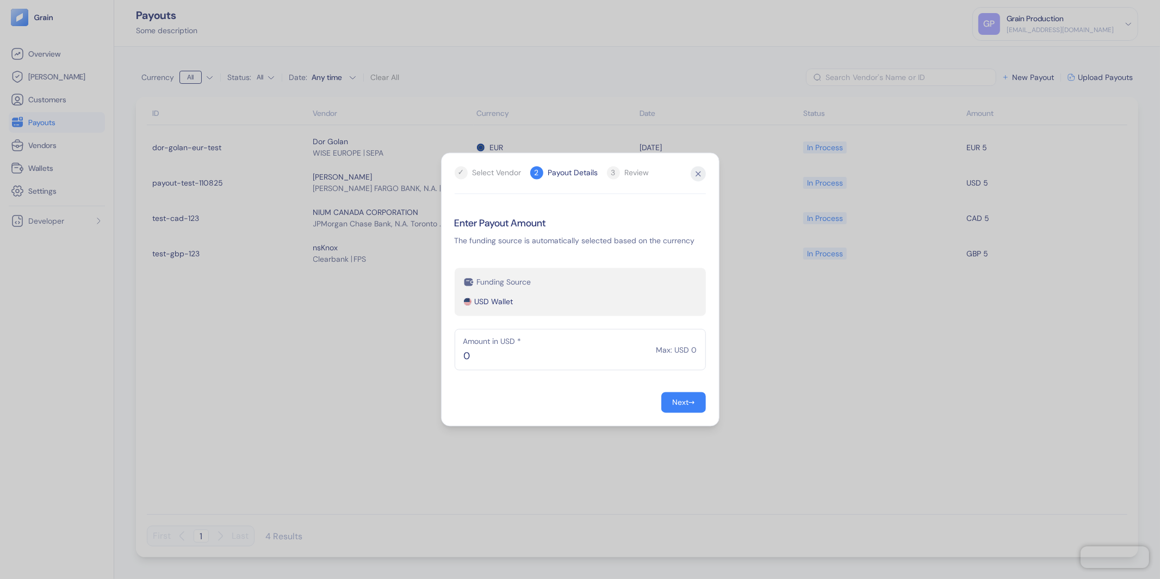
drag, startPoint x: 502, startPoint y: 359, endPoint x: 457, endPoint y: 352, distance: 45.6
click at [457, 352] on div "0 Amount in USD * Max: USD 0" at bounding box center [580, 349] width 251 height 41
type input "1"
click at [689, 404] on span "→" at bounding box center [692, 402] width 7 height 11
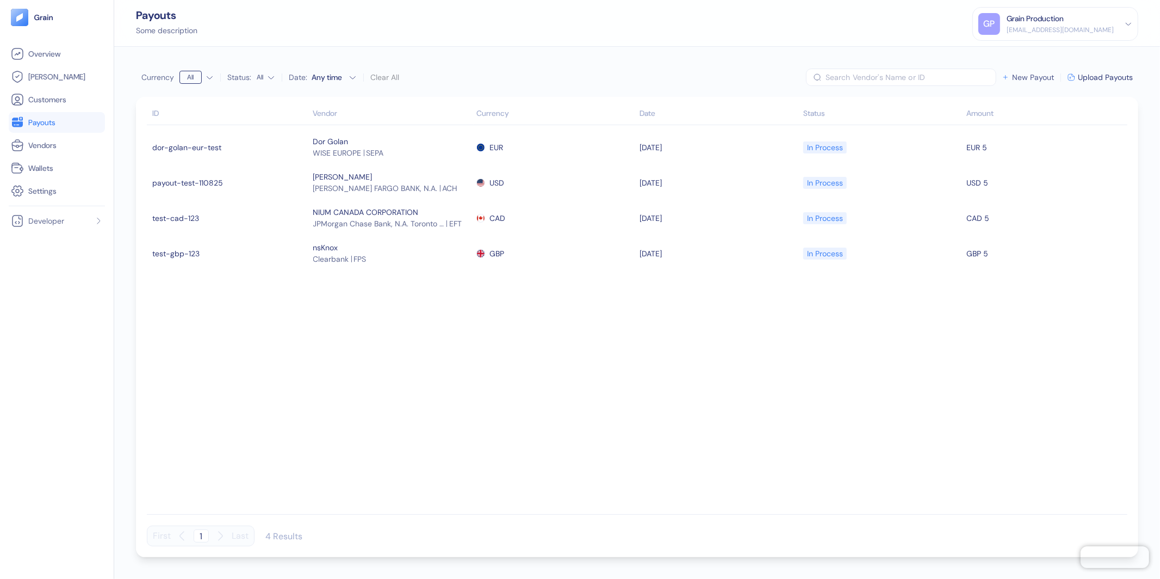
click at [1029, 78] on span "New Payout" at bounding box center [1033, 77] width 42 height 8
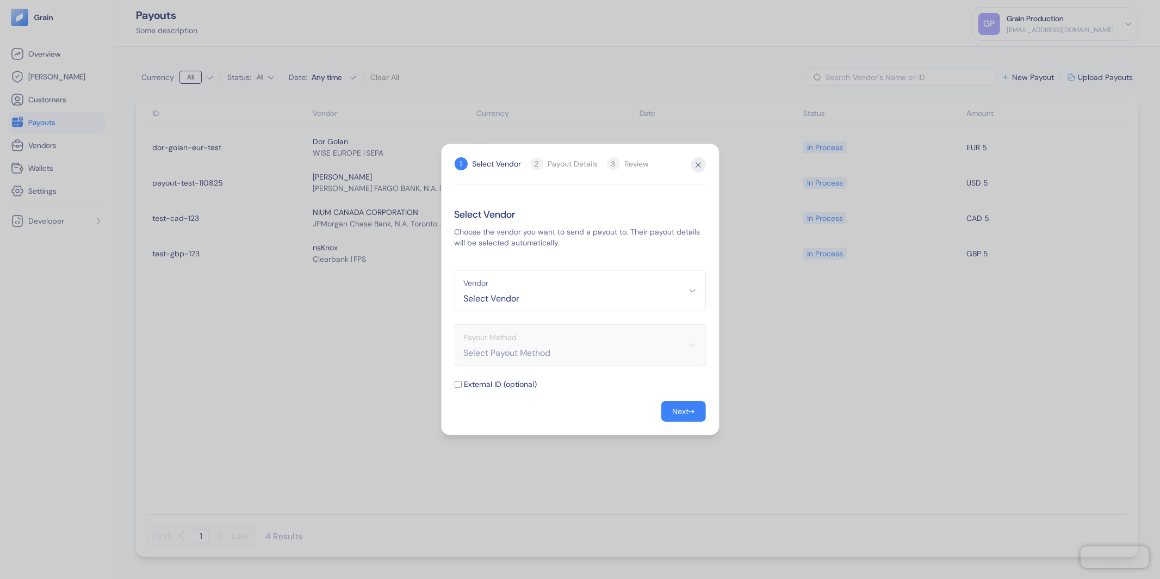
click at [588, 294] on span "Select Vendor" at bounding box center [580, 298] width 233 height 13
click at [546, 360] on span "[PERSON_NAME]" at bounding box center [580, 362] width 237 height 11
click at [690, 413] on span "→" at bounding box center [692, 411] width 7 height 11
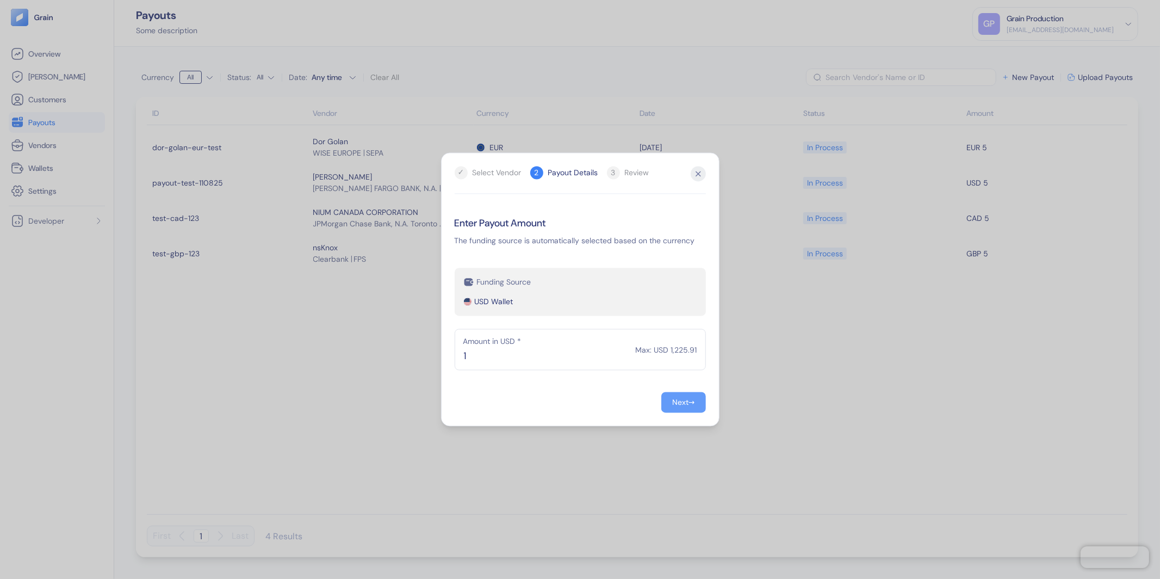
type input "1"
click at [676, 404] on div "Next" at bounding box center [680, 403] width 16 height 8
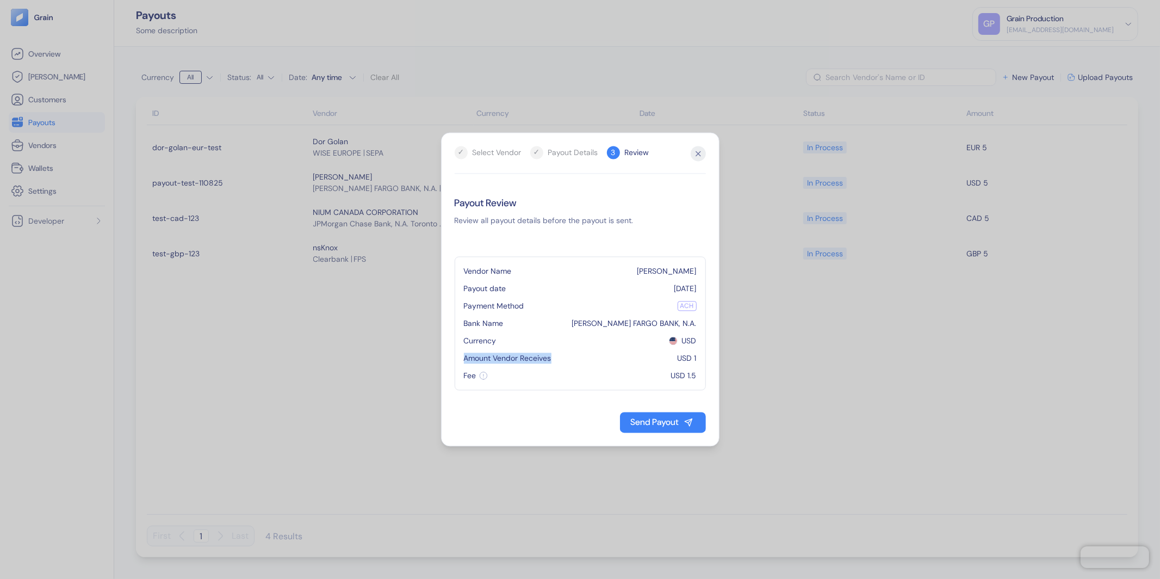
drag, startPoint x: 570, startPoint y: 356, endPoint x: 450, endPoint y: 357, distance: 119.7
click at [450, 357] on div "Hidden title for resolving console warnings ✓ Select Vendor ✓ Payout Details 3 …" at bounding box center [580, 290] width 279 height 314
click at [523, 375] on div "Fee USD 1.5" at bounding box center [580, 375] width 233 height 11
click at [696, 153] on icon "button" at bounding box center [698, 153] width 15 height 15
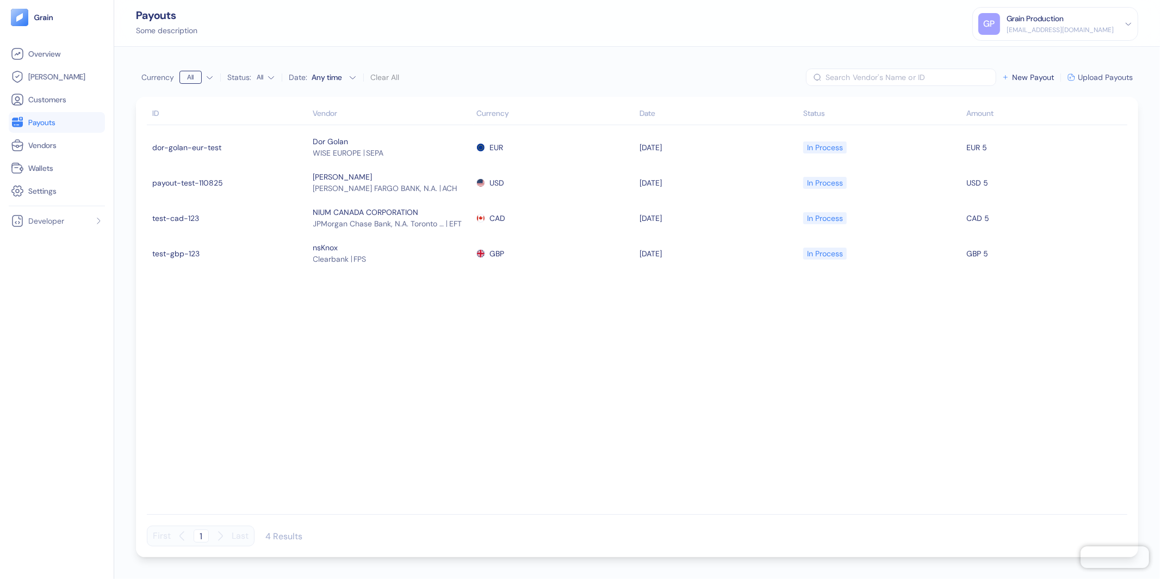
click at [1088, 80] on span "Upload Payouts" at bounding box center [1105, 77] width 55 height 8
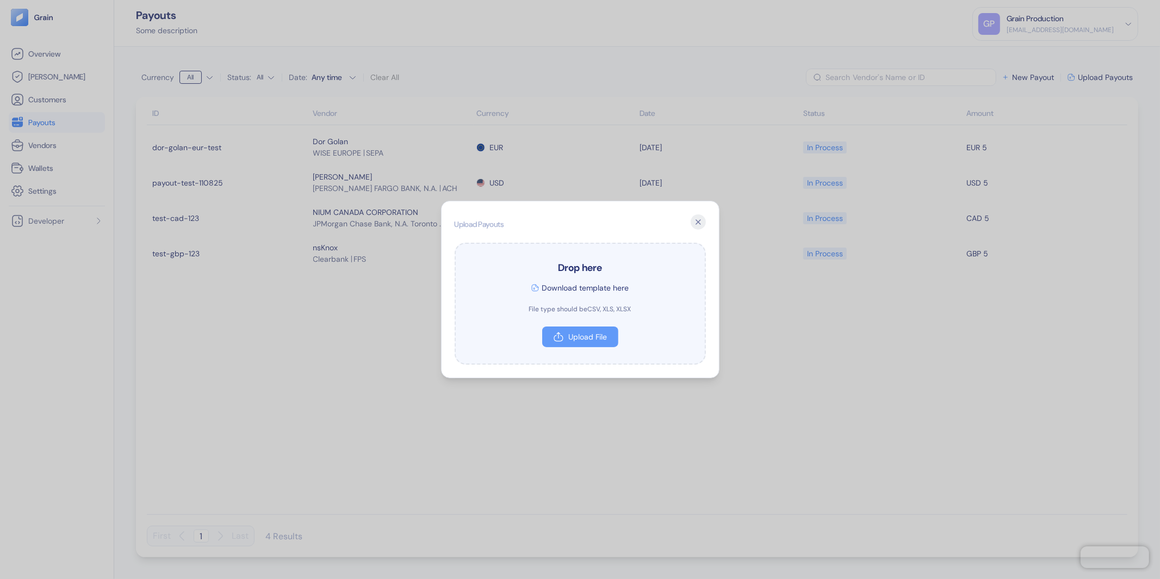
click at [561, 341] on icon "button" at bounding box center [558, 336] width 11 height 11
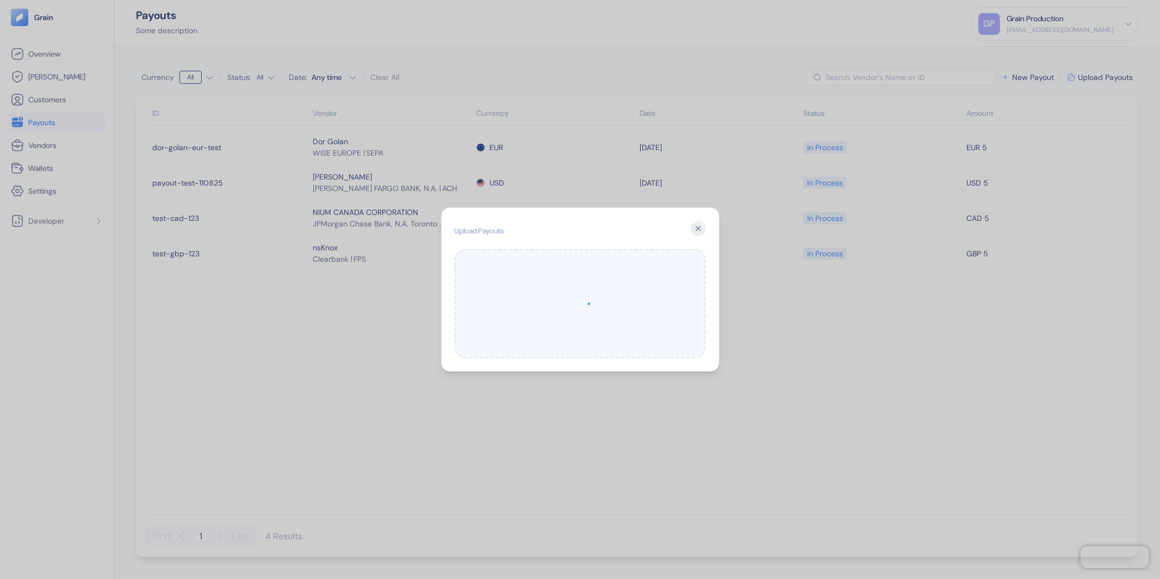
click at [689, 231] on div "Hidden title for resolving console warnings Upload Payouts Close" at bounding box center [580, 289] width 279 height 164
click at [697, 228] on icon "button" at bounding box center [698, 228] width 4 height 4
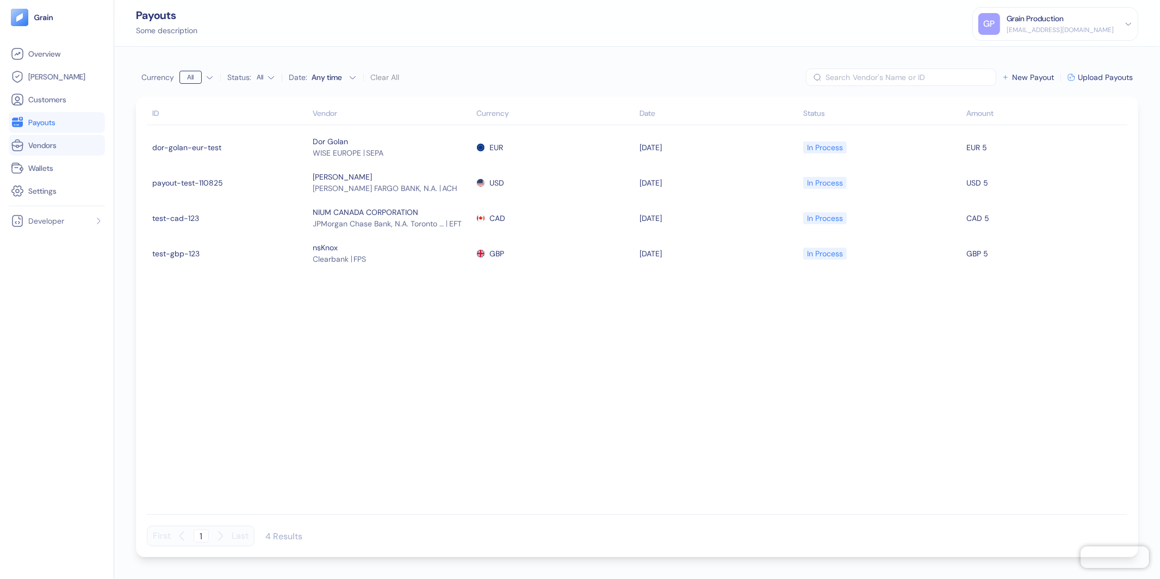
click at [66, 141] on link "Vendors" at bounding box center [57, 145] width 92 height 13
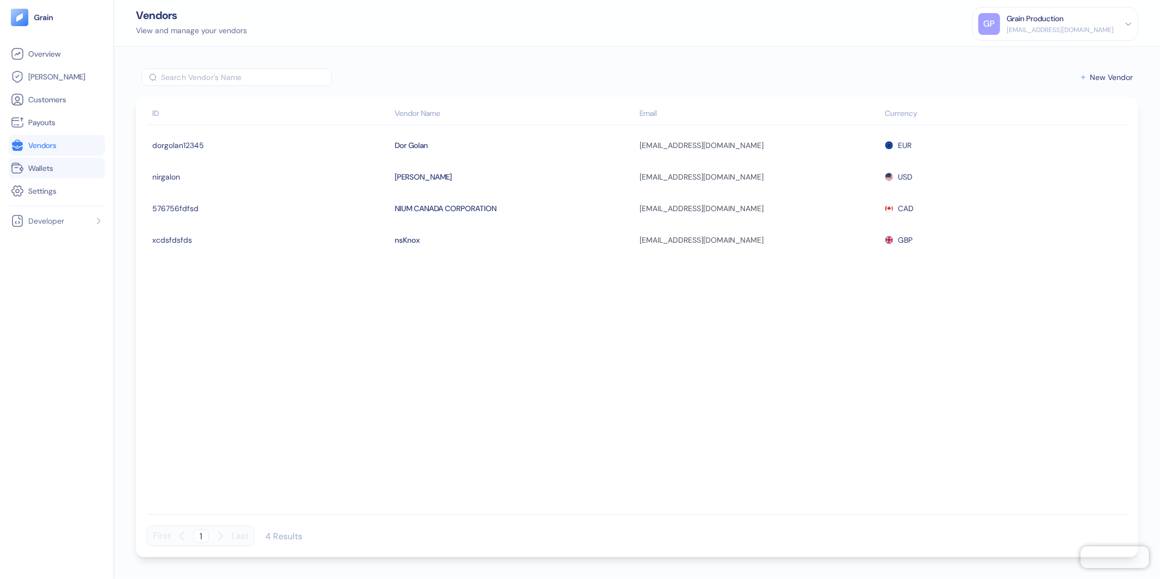
click at [57, 162] on link "Wallets" at bounding box center [57, 168] width 92 height 13
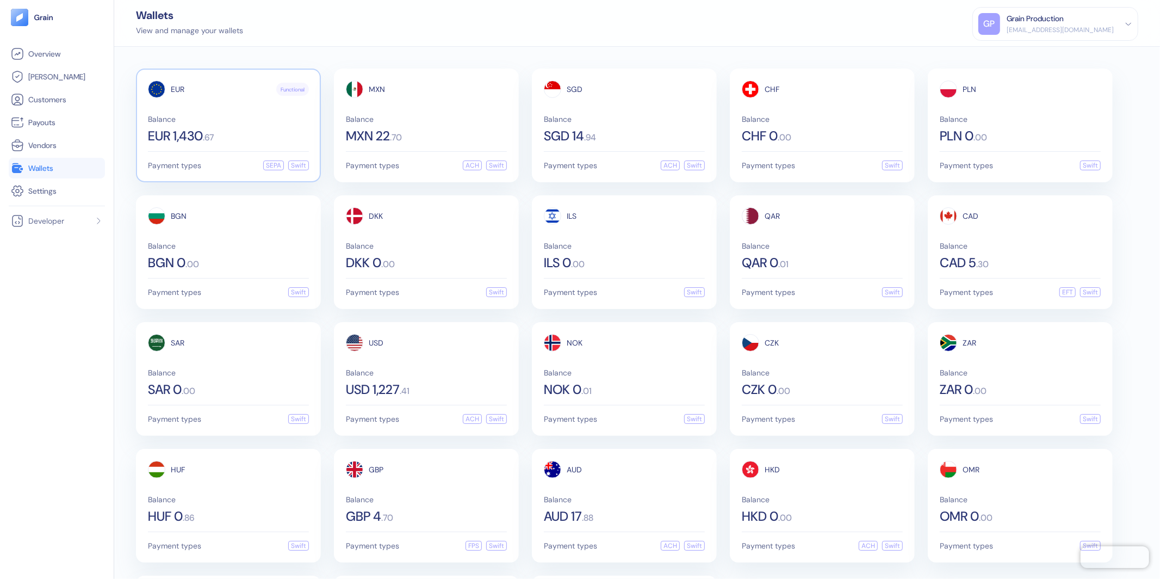
click at [232, 122] on span "Balance" at bounding box center [228, 119] width 161 height 8
